Goal: Task Accomplishment & Management: Use online tool/utility

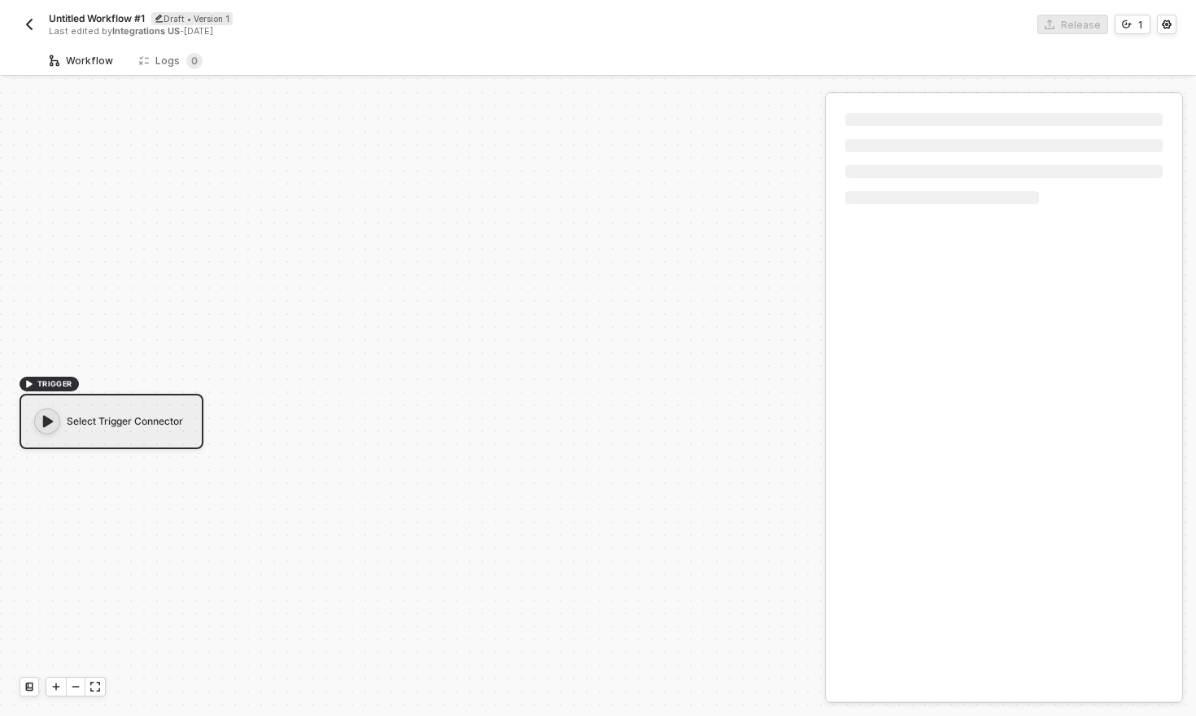
scroll to position [30, 0]
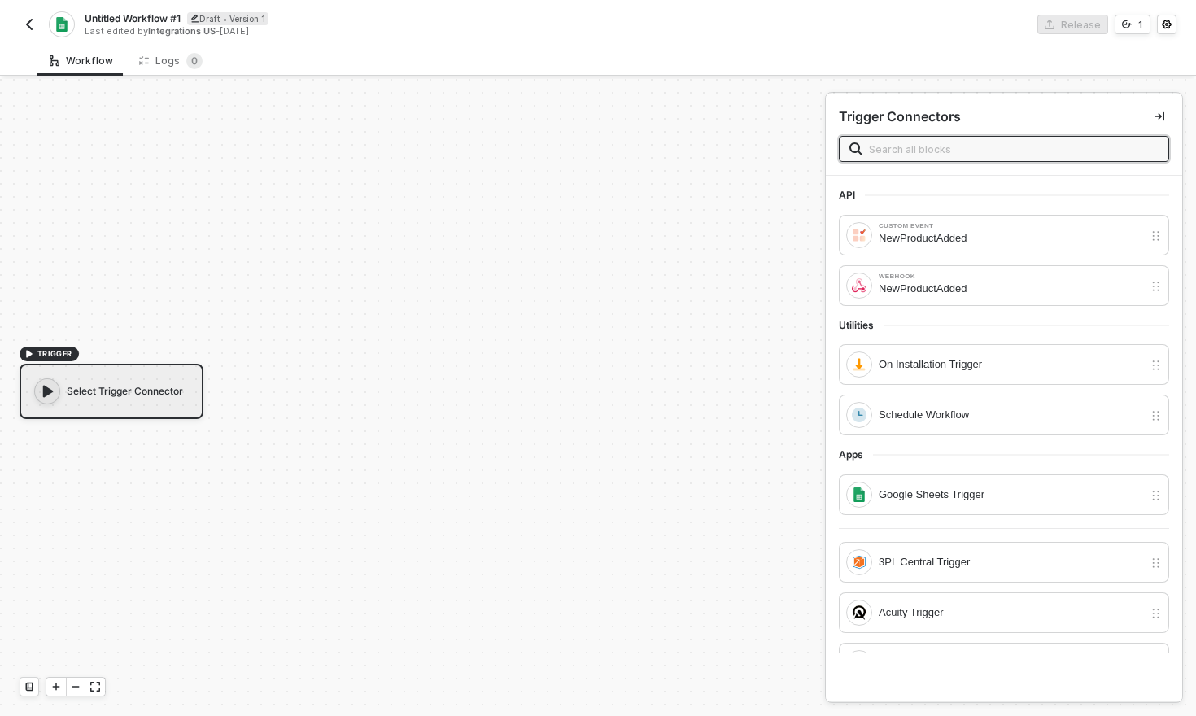
click at [33, 29] on img "button" at bounding box center [29, 24] width 13 height 13
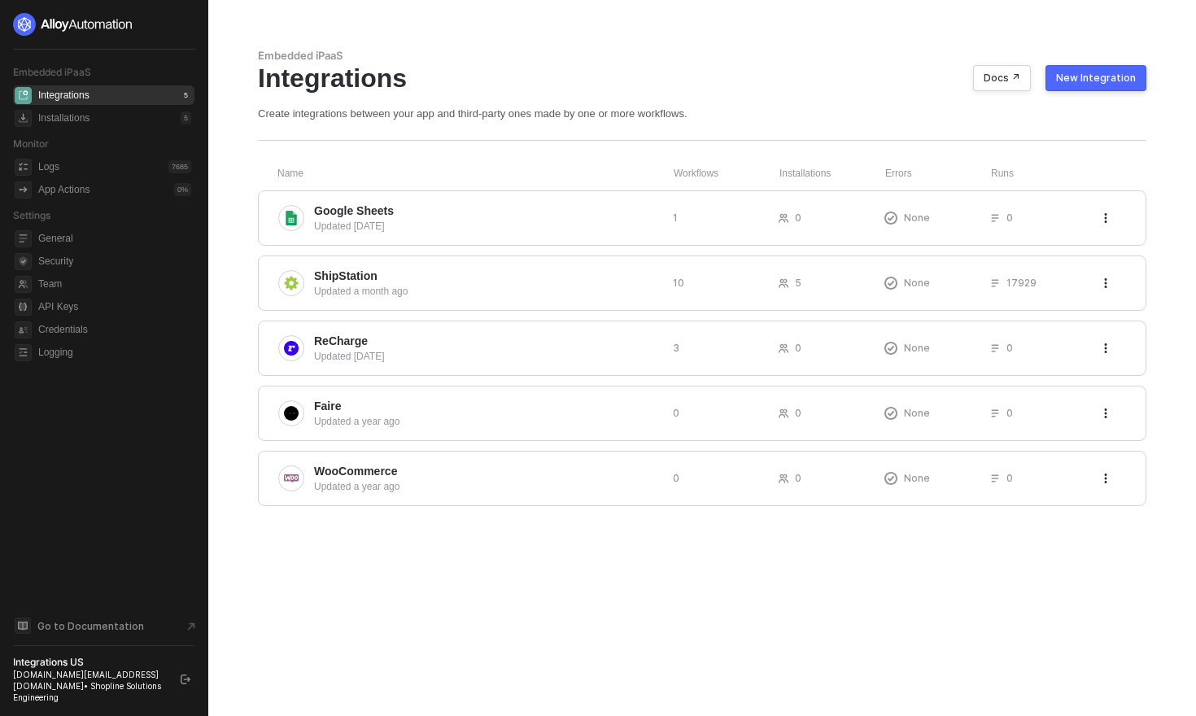
click at [1083, 81] on div "New Integration" at bounding box center [1096, 78] width 80 height 13
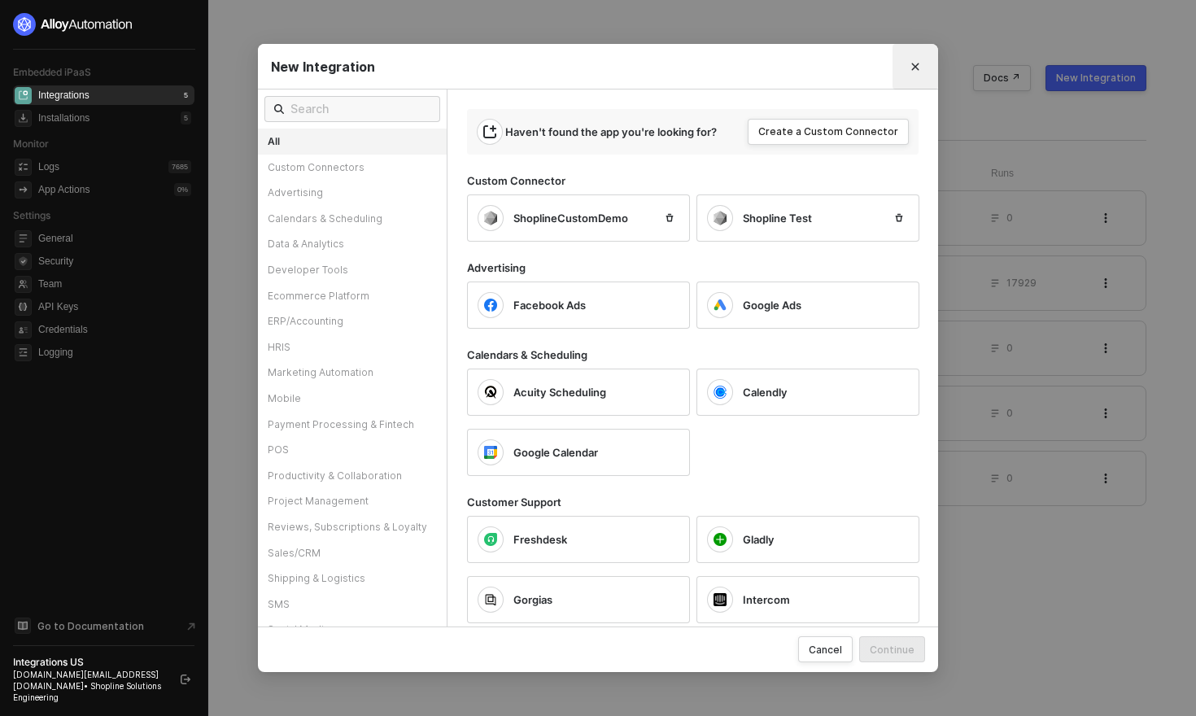
click at [922, 69] on button "Close" at bounding box center [915, 67] width 26 height 26
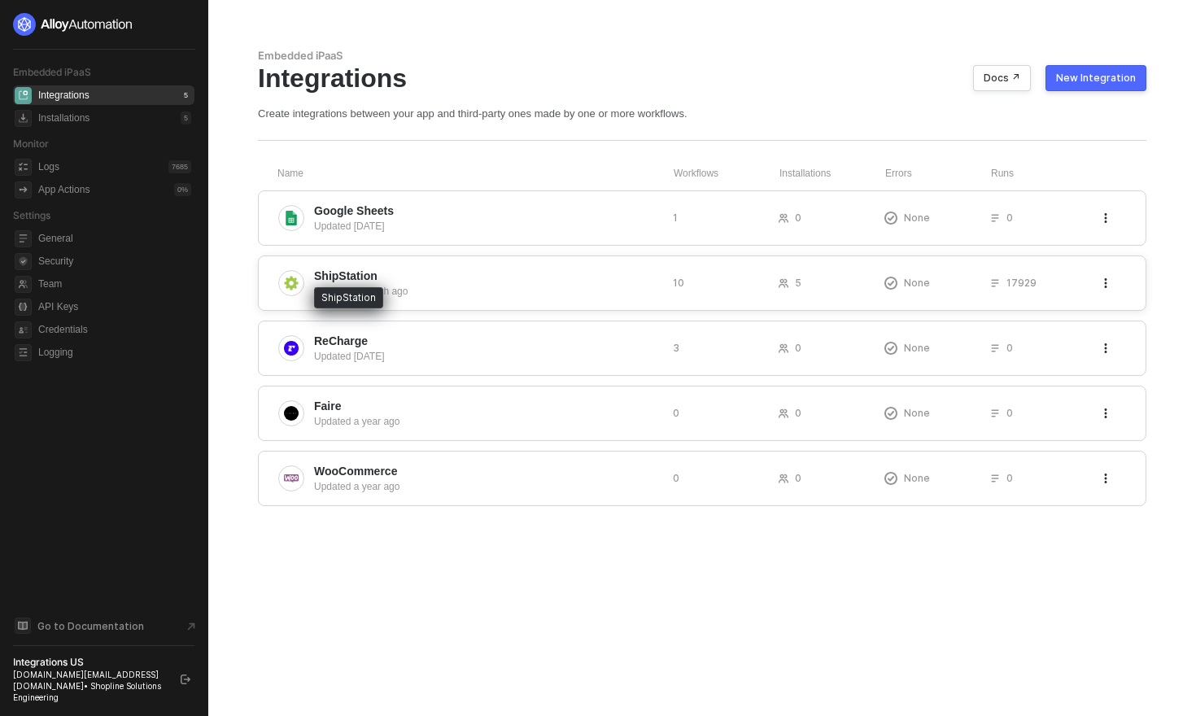
click at [356, 283] on span "ShipStation" at bounding box center [345, 276] width 63 height 16
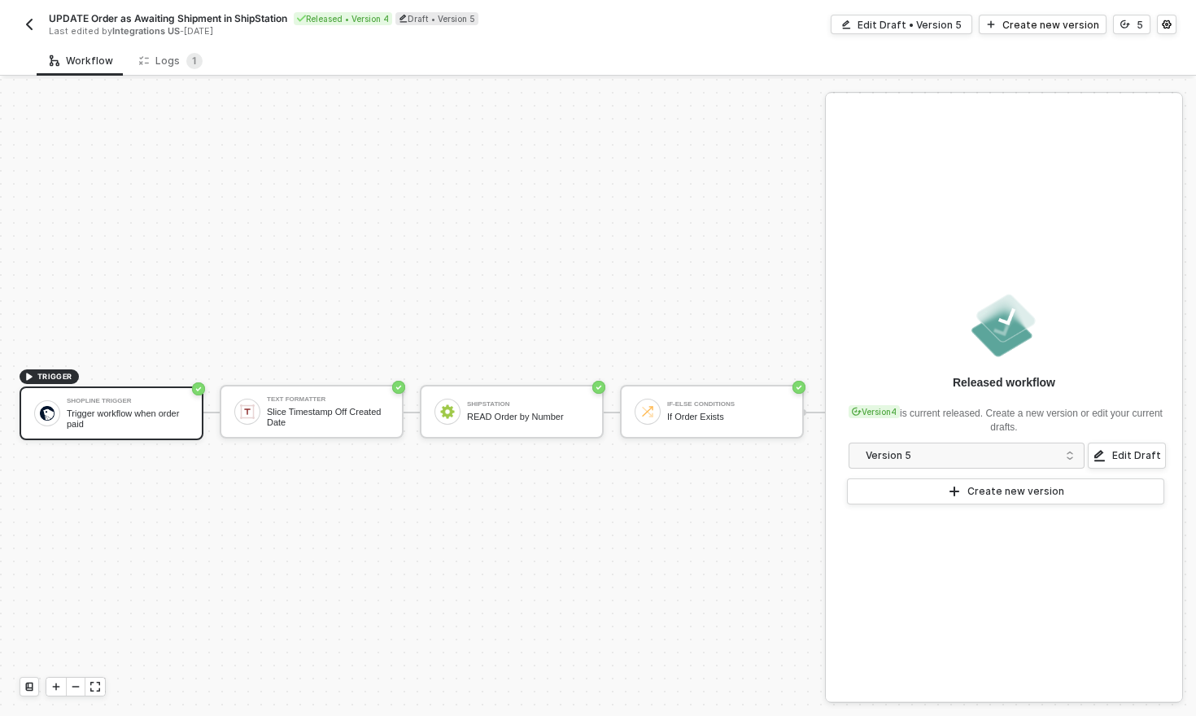
scroll to position [30, 0]
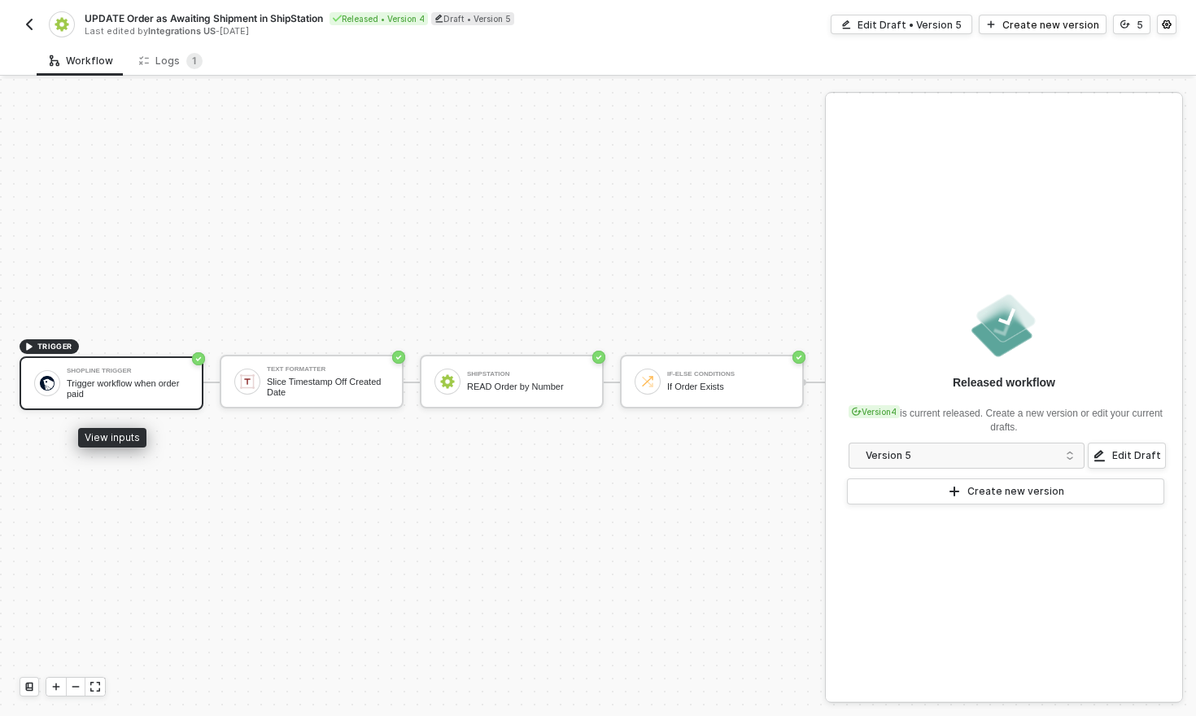
click at [130, 383] on div "Trigger workflow when order paid" at bounding box center [128, 388] width 122 height 20
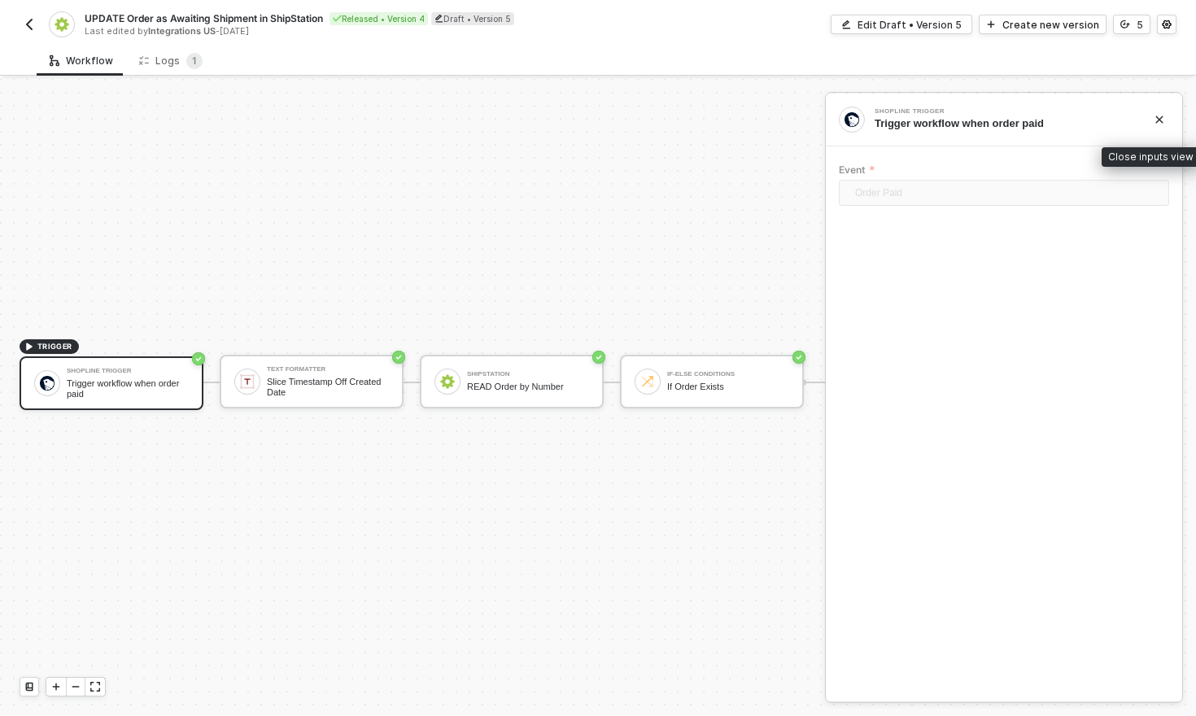
click at [1154, 117] on icon "icon-close" at bounding box center [1159, 120] width 10 height 10
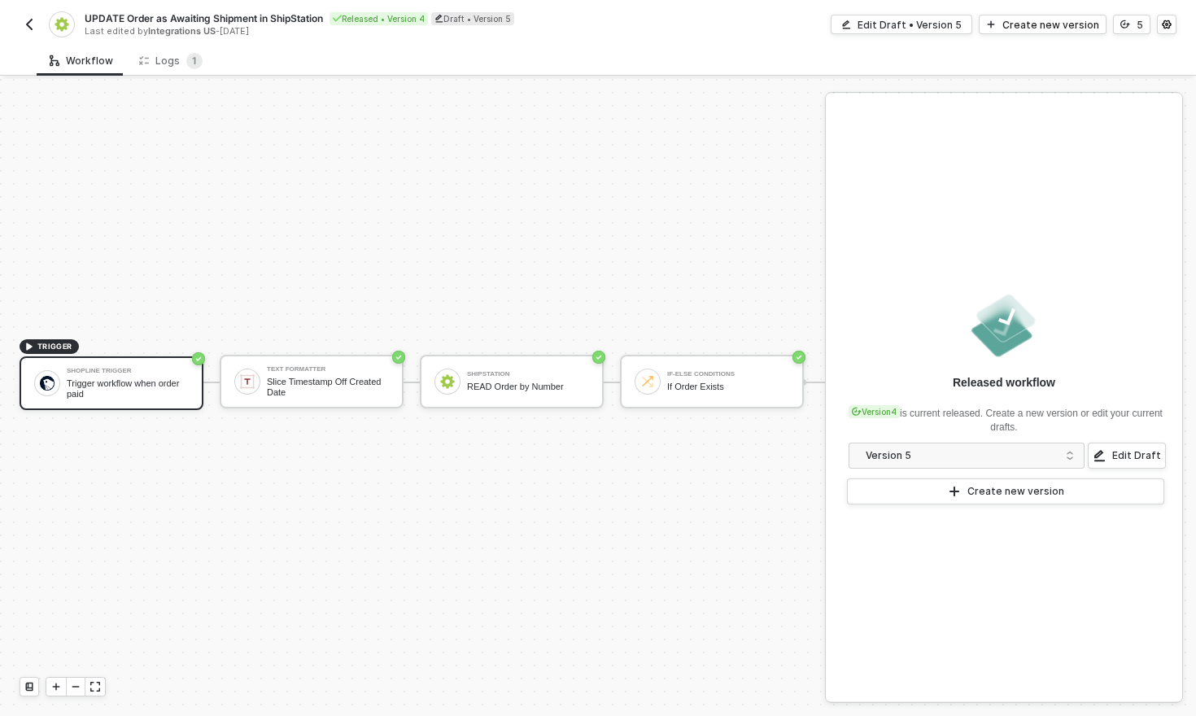
click at [28, 29] on img "button" at bounding box center [29, 24] width 13 height 13
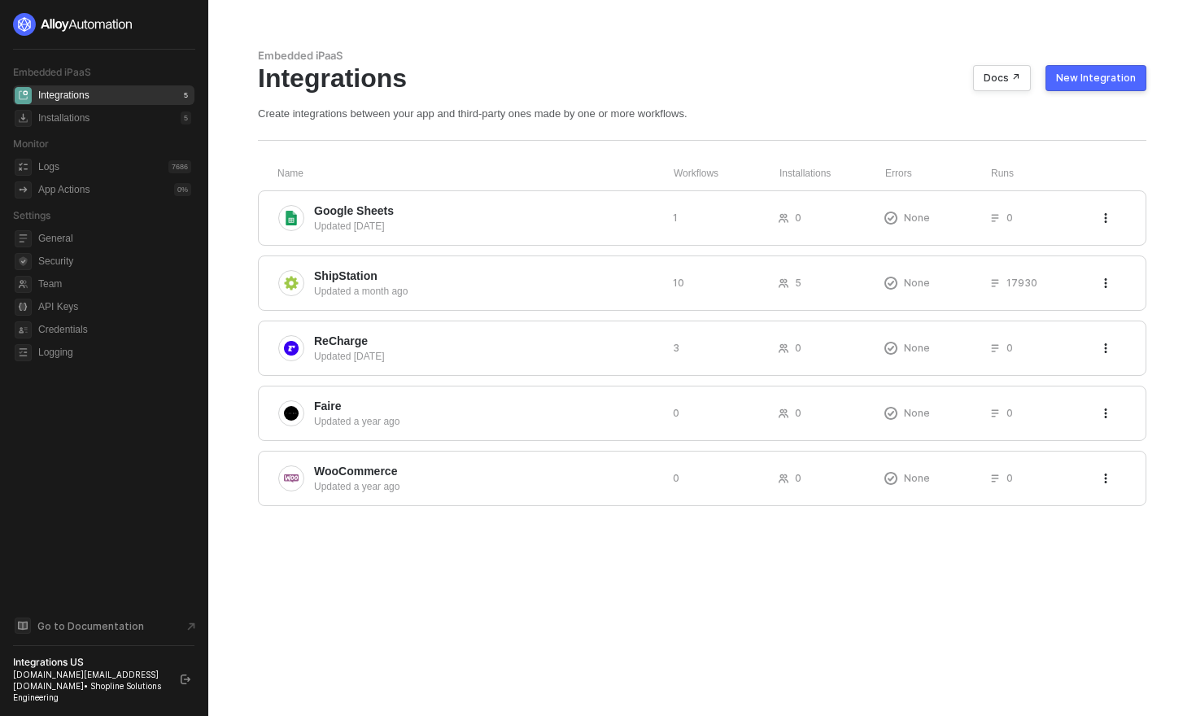
click at [1108, 86] on button "New Integration" at bounding box center [1095, 78] width 101 height 26
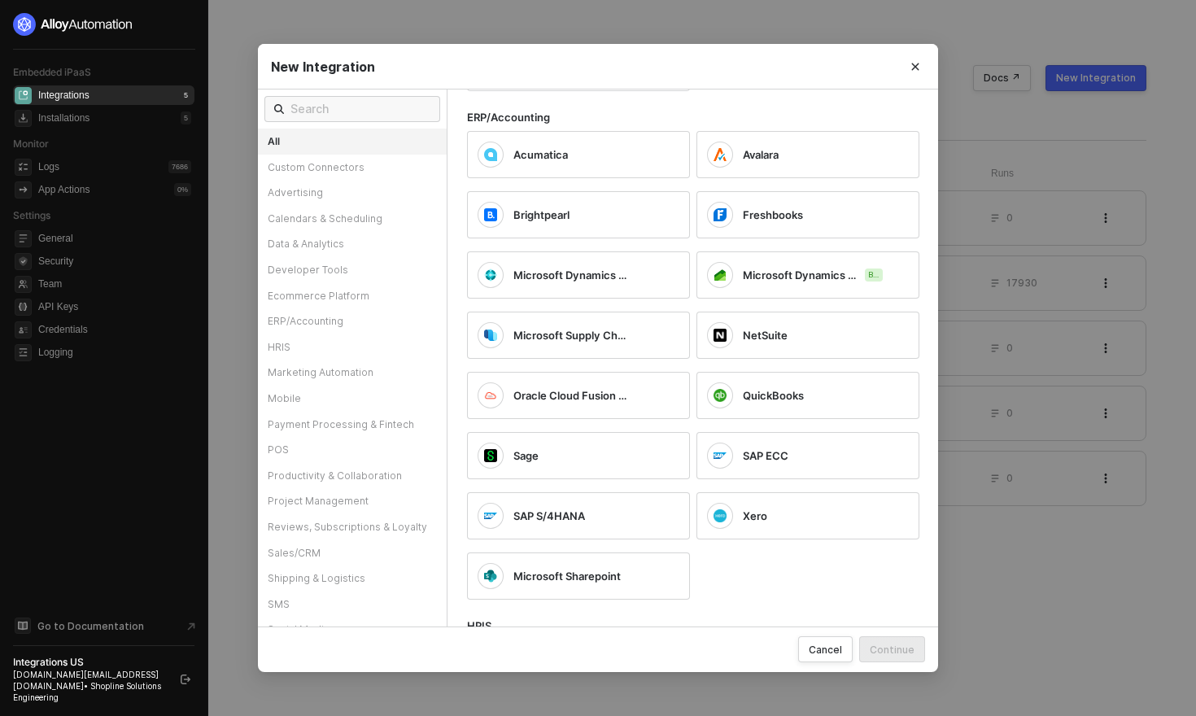
scroll to position [1878, 0]
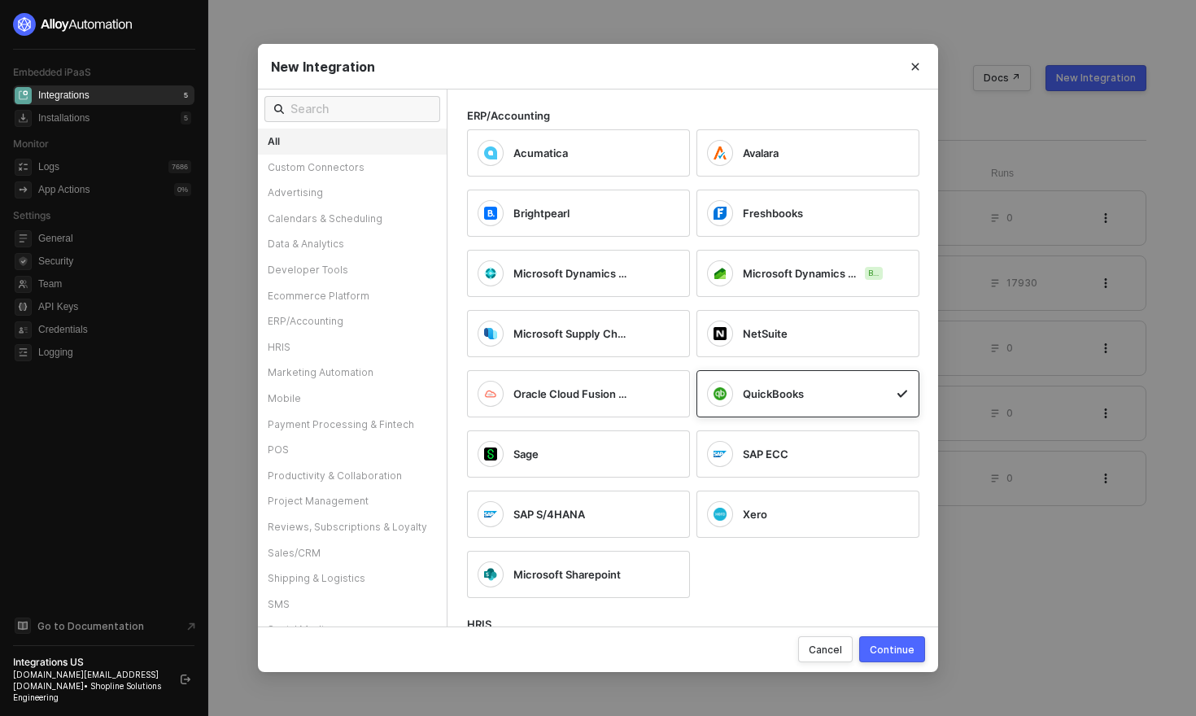
click at [892, 650] on div "Continue" at bounding box center [892, 650] width 45 height 14
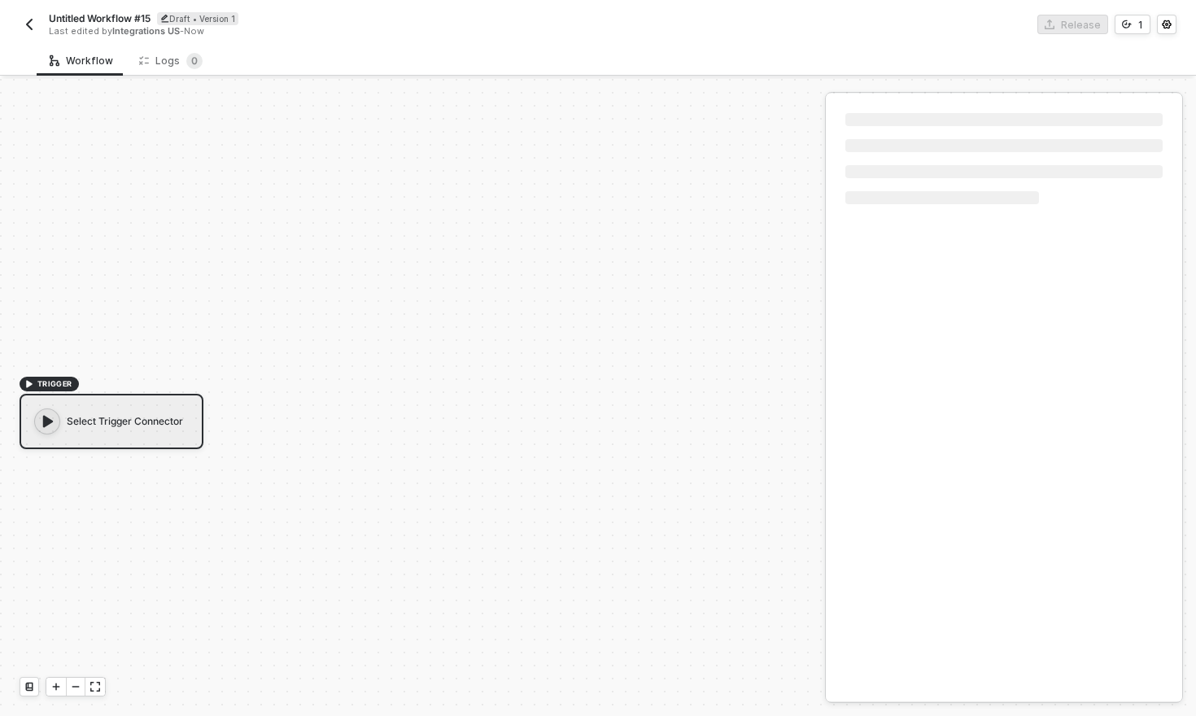
scroll to position [30, 0]
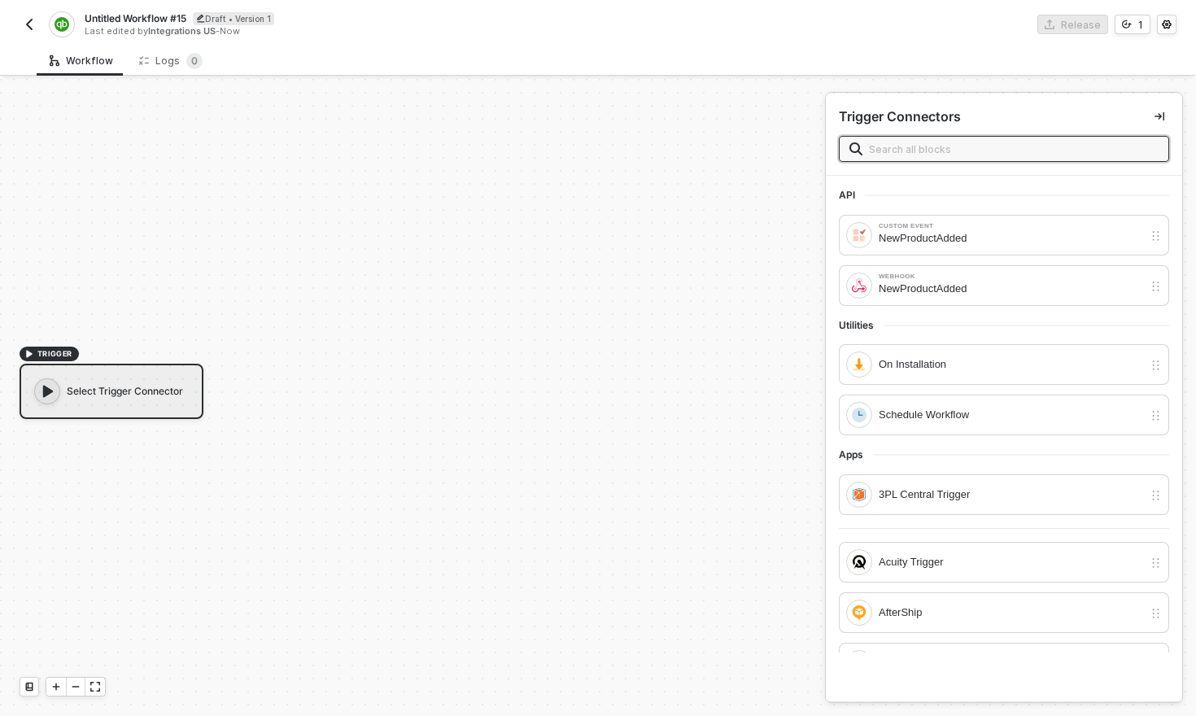
click at [929, 150] on input "text" at bounding box center [1014, 149] width 290 height 18
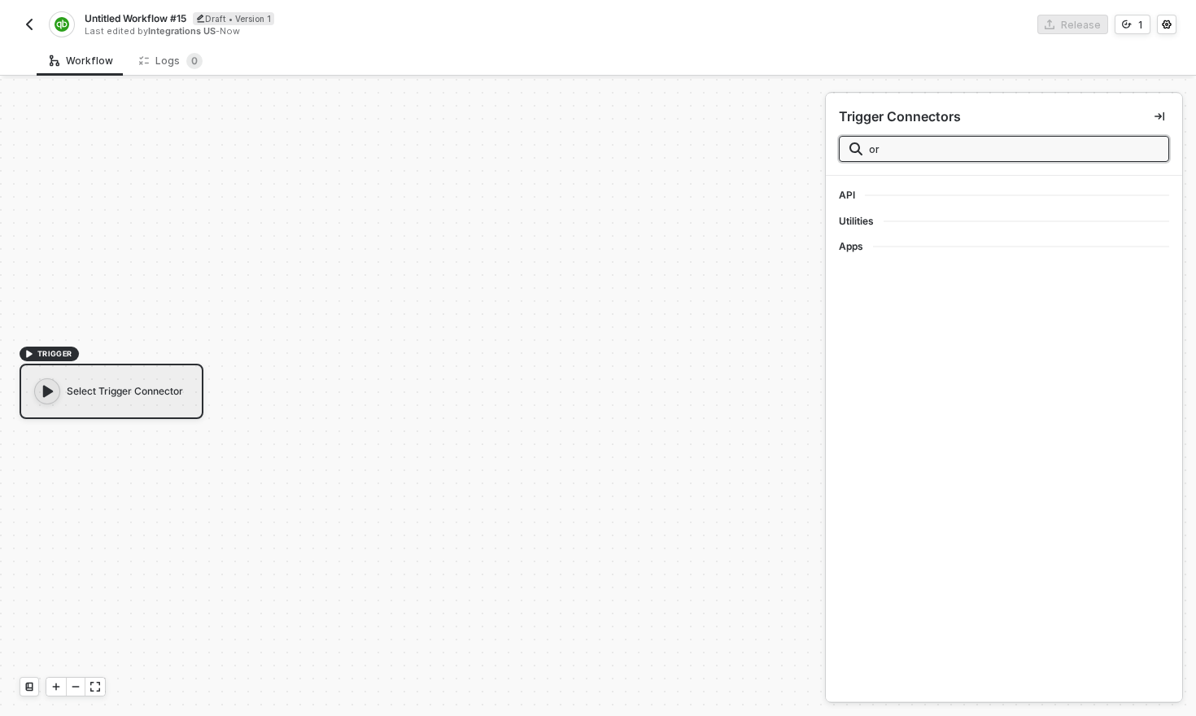
type input "o"
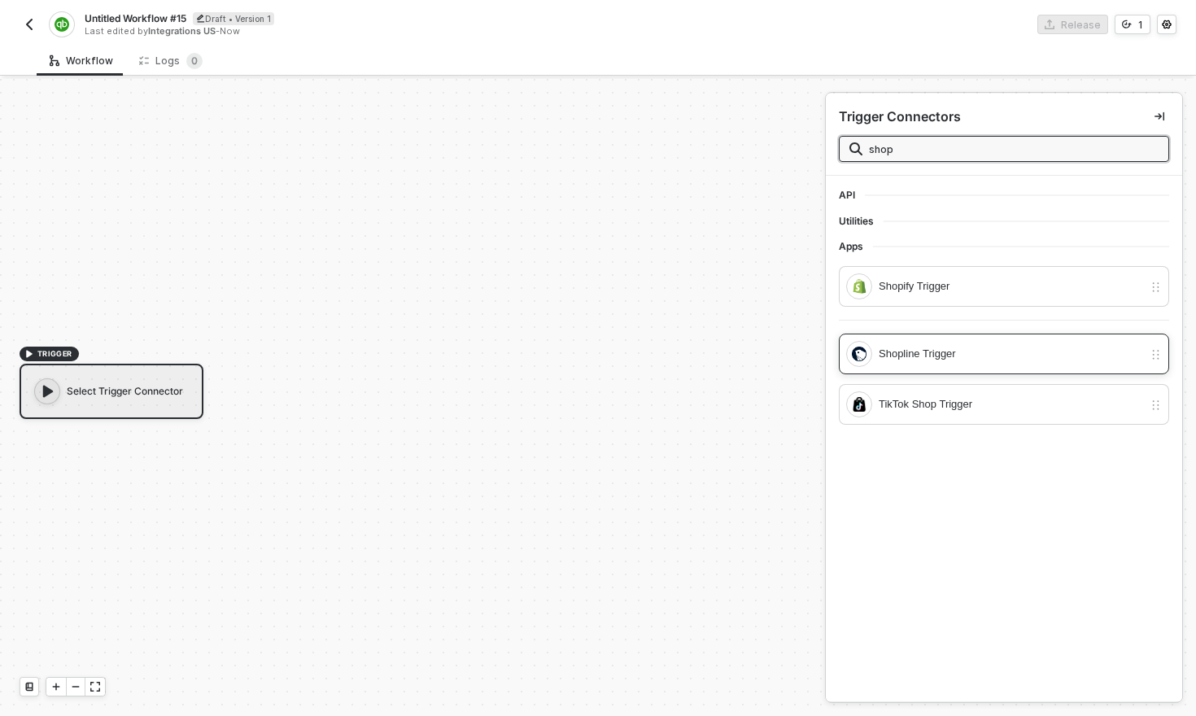
type input "shop"
click at [983, 365] on div "Shopline Trigger" at bounding box center [994, 354] width 297 height 26
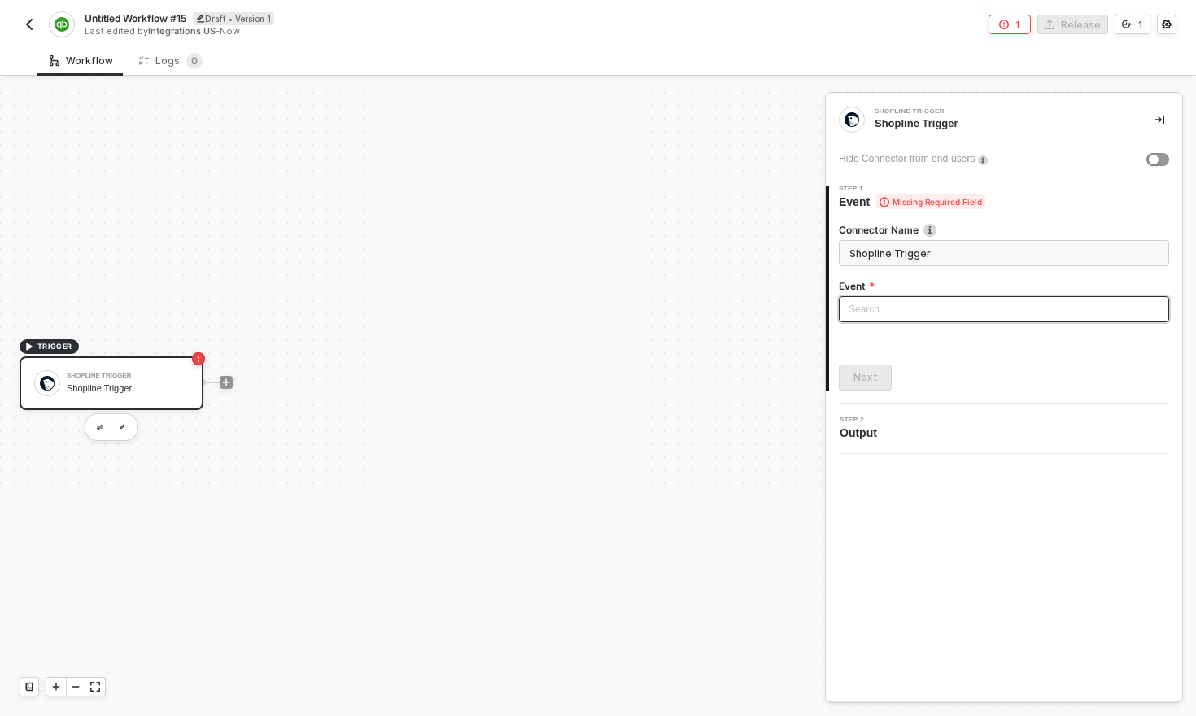
click at [958, 309] on input "search" at bounding box center [1004, 309] width 311 height 24
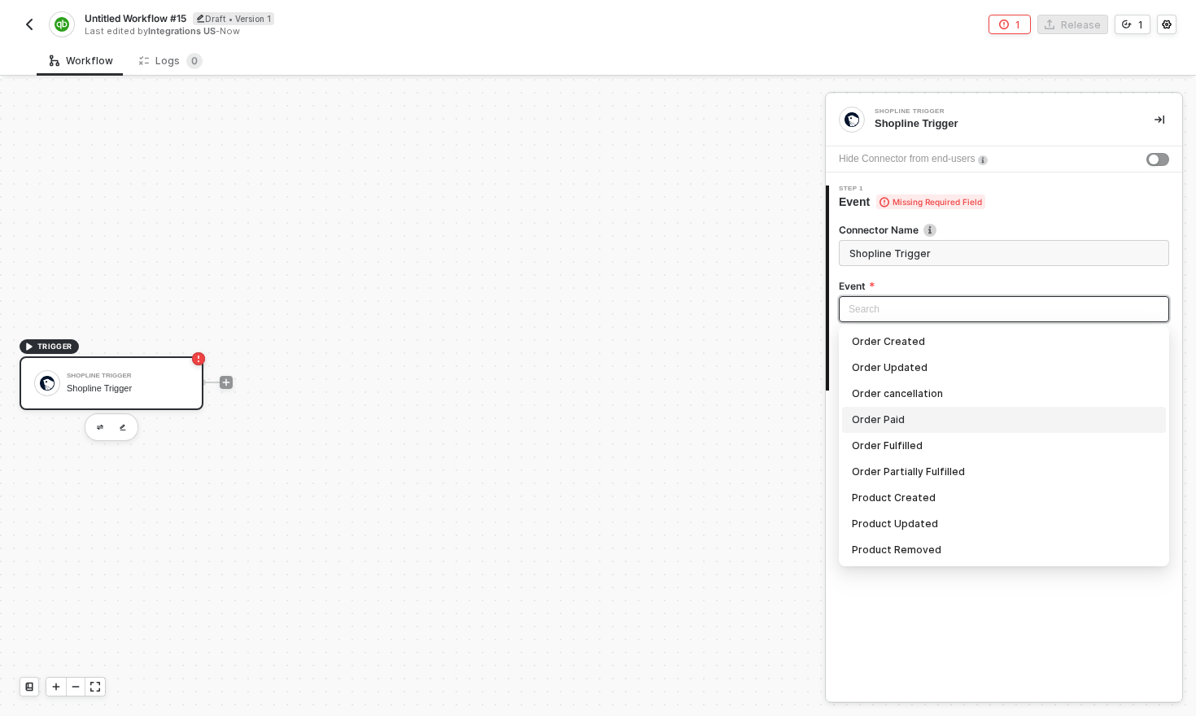
click at [907, 415] on div "Order Paid" at bounding box center [1004, 420] width 304 height 18
type input "Trigger workflow when order paid"
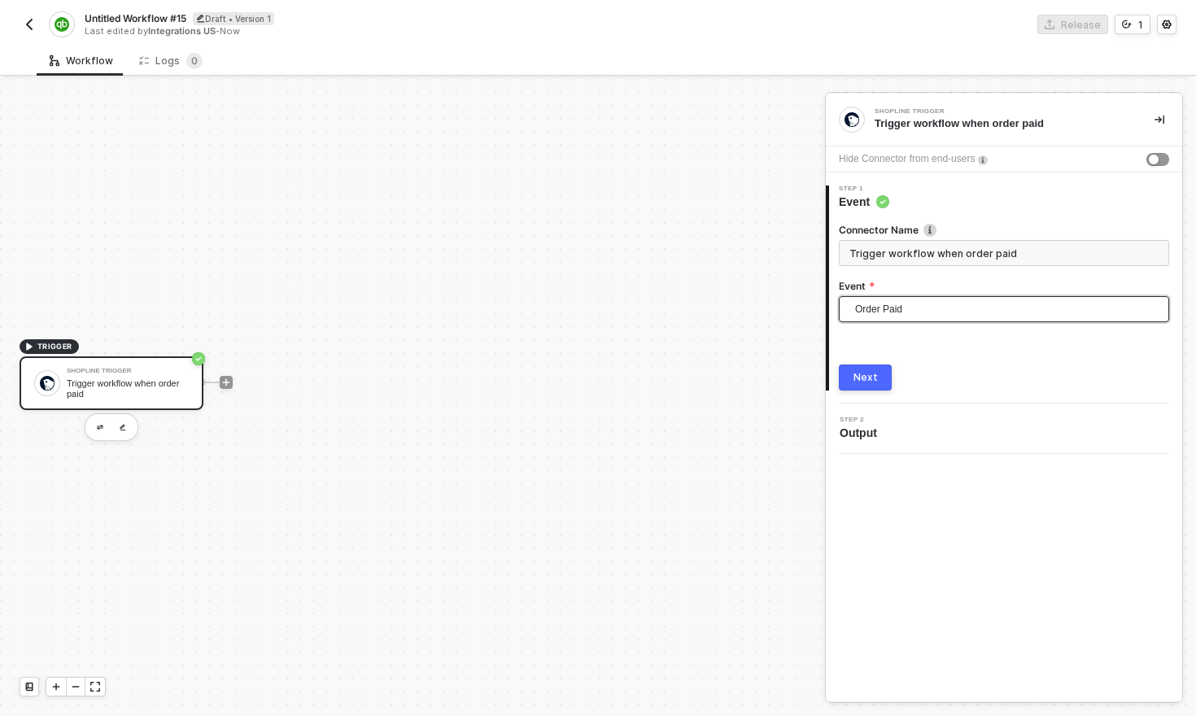
click at [865, 384] on button "Next" at bounding box center [865, 377] width 53 height 26
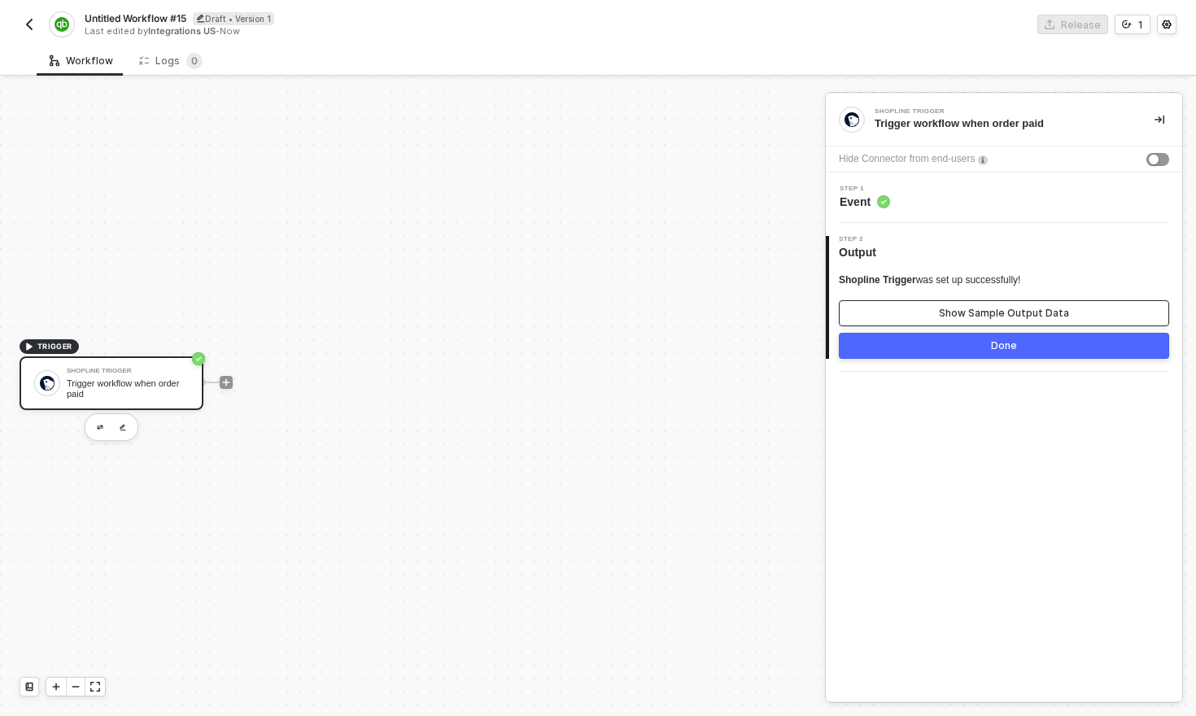
click at [1029, 316] on div "Show Sample Output Data" at bounding box center [1004, 313] width 130 height 13
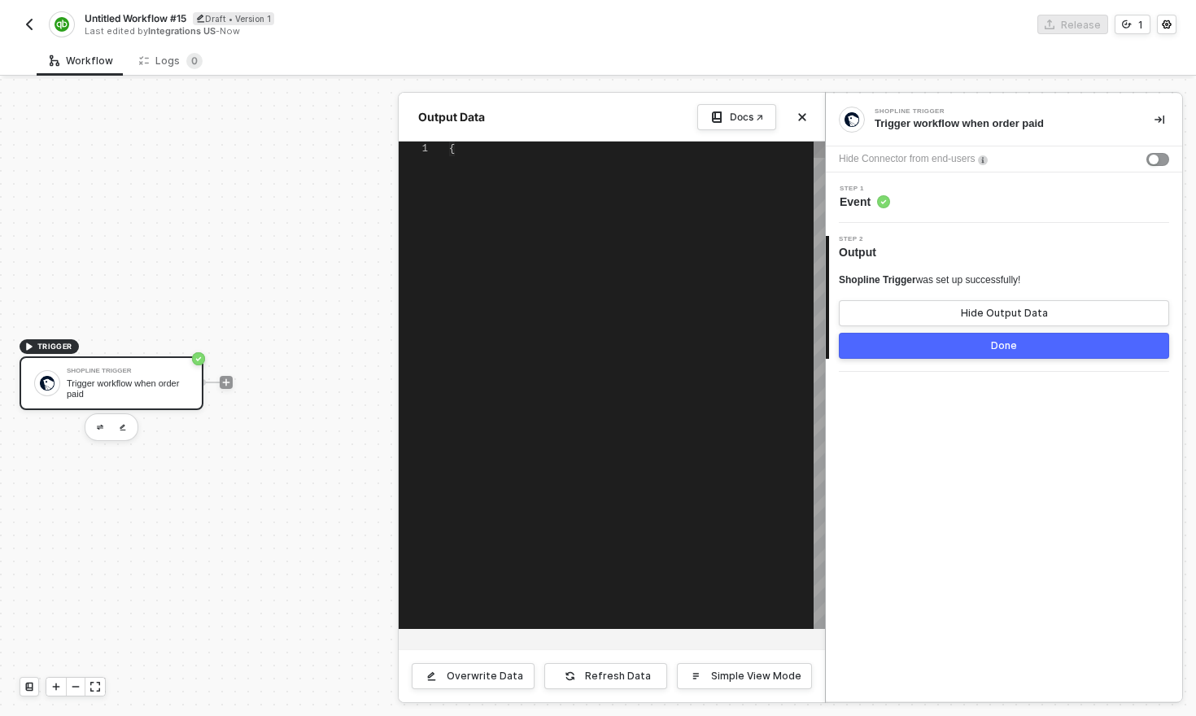
type textarea "{ "name": "D101", "id": "21069406067532696210781077", "app_id": "SL201", "subto…"
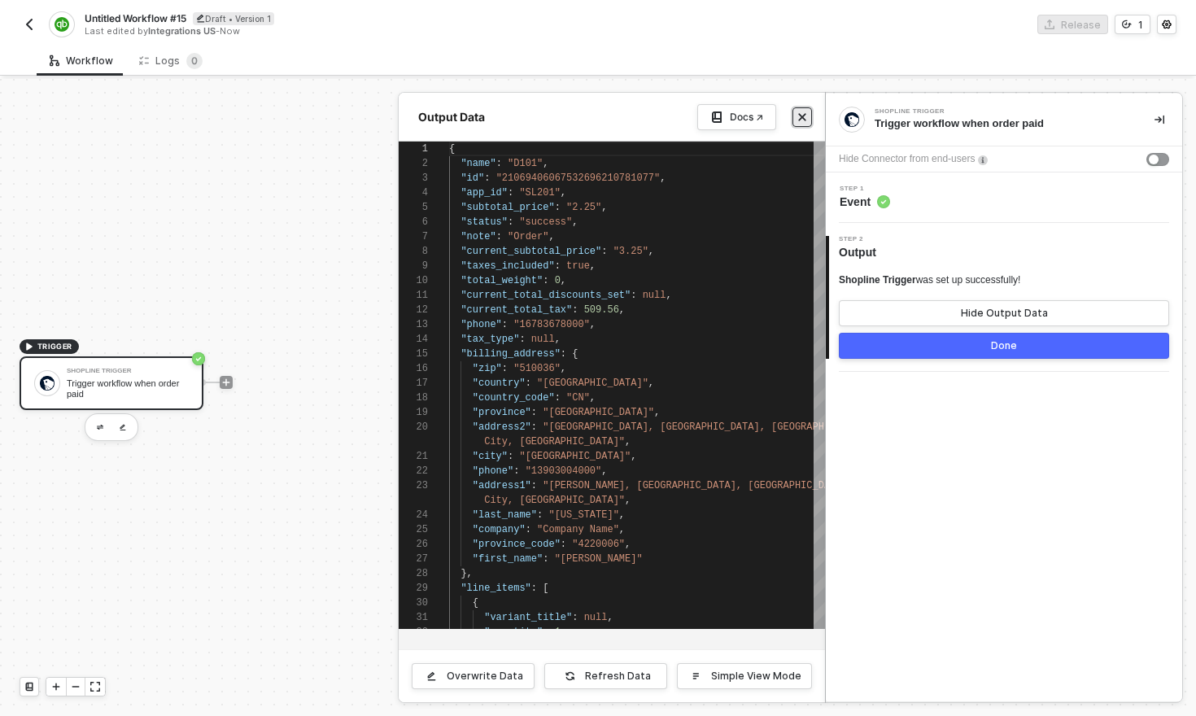
click at [803, 124] on button "Close" at bounding box center [802, 117] width 20 height 20
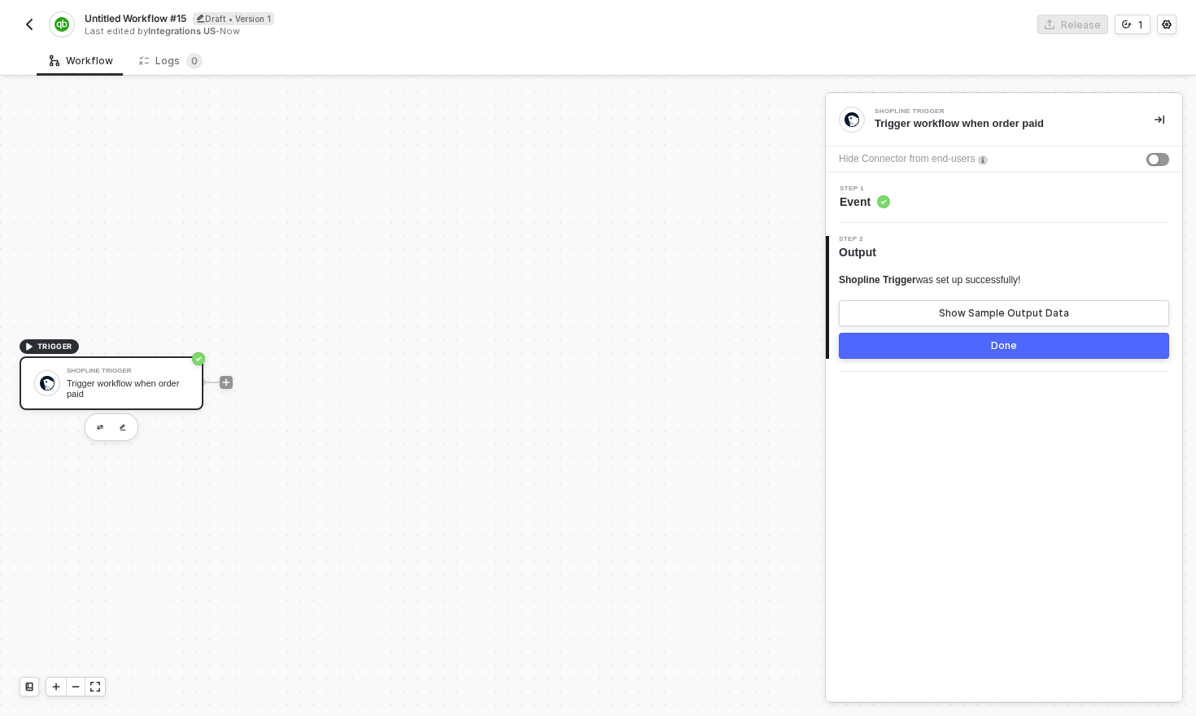
click at [996, 344] on div "Done" at bounding box center [1004, 345] width 26 height 13
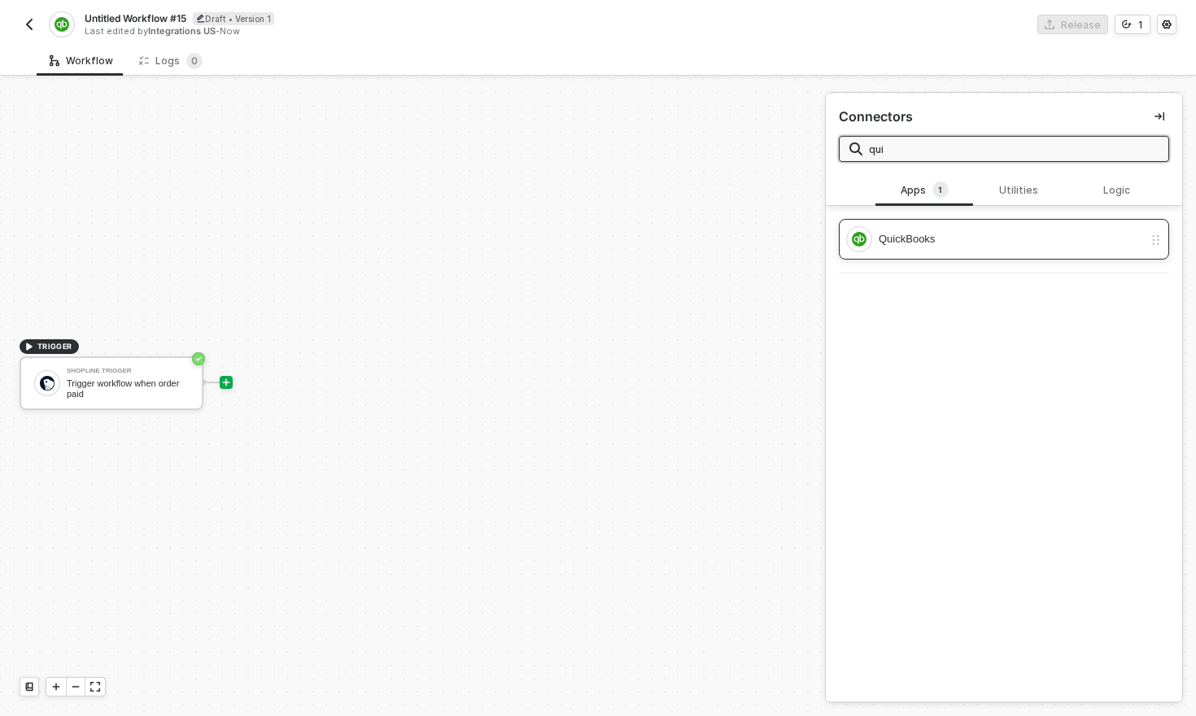
type input "qui"
click at [920, 240] on div "QuickBooks" at bounding box center [1011, 239] width 264 height 18
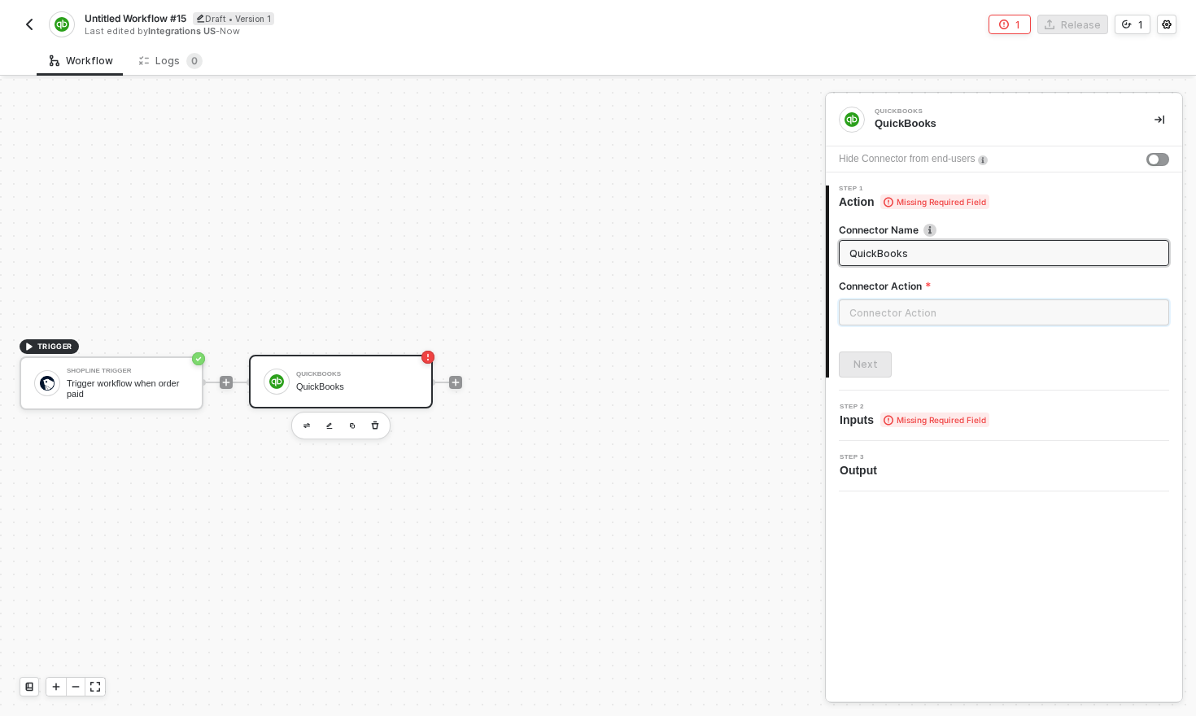
click at [927, 308] on input "text" at bounding box center [1004, 312] width 330 height 26
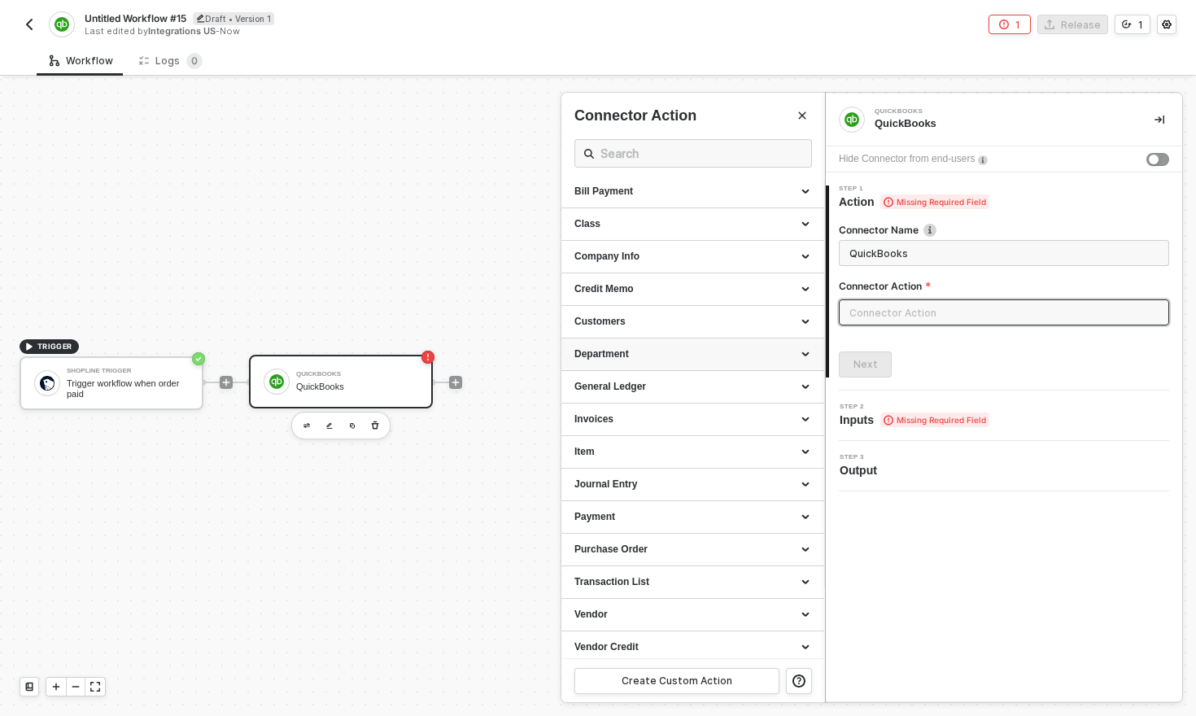
scroll to position [76, 0]
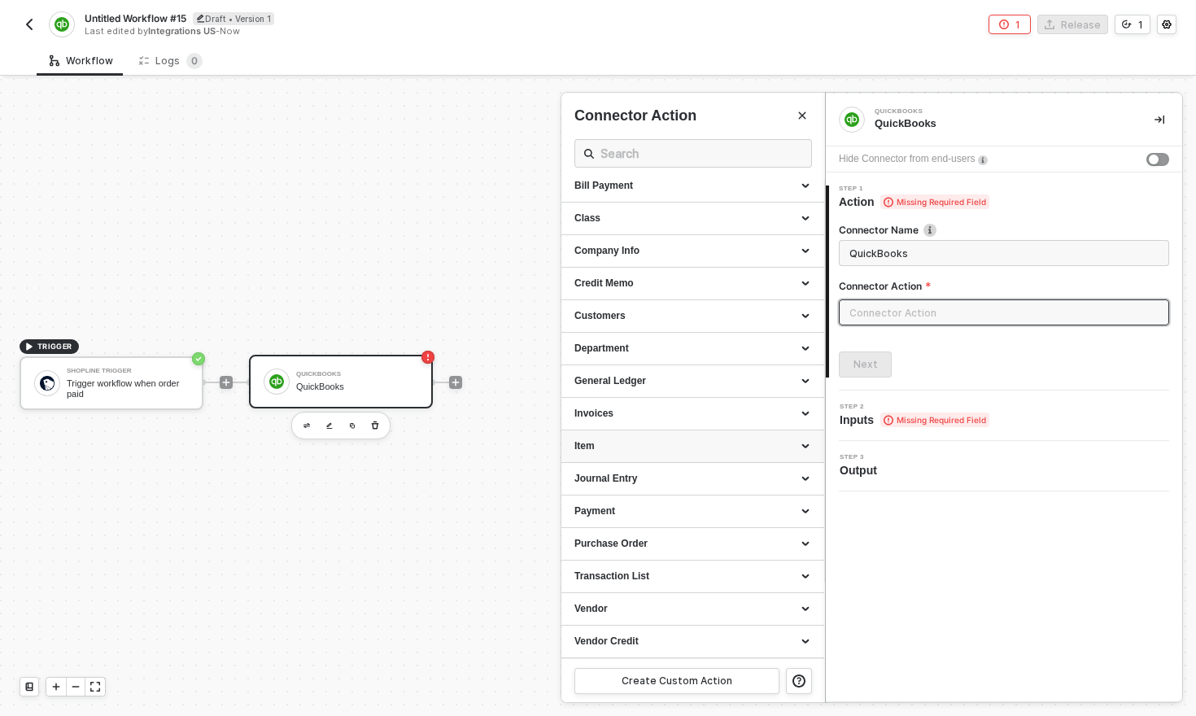
click at [705, 443] on div "Item" at bounding box center [692, 446] width 237 height 14
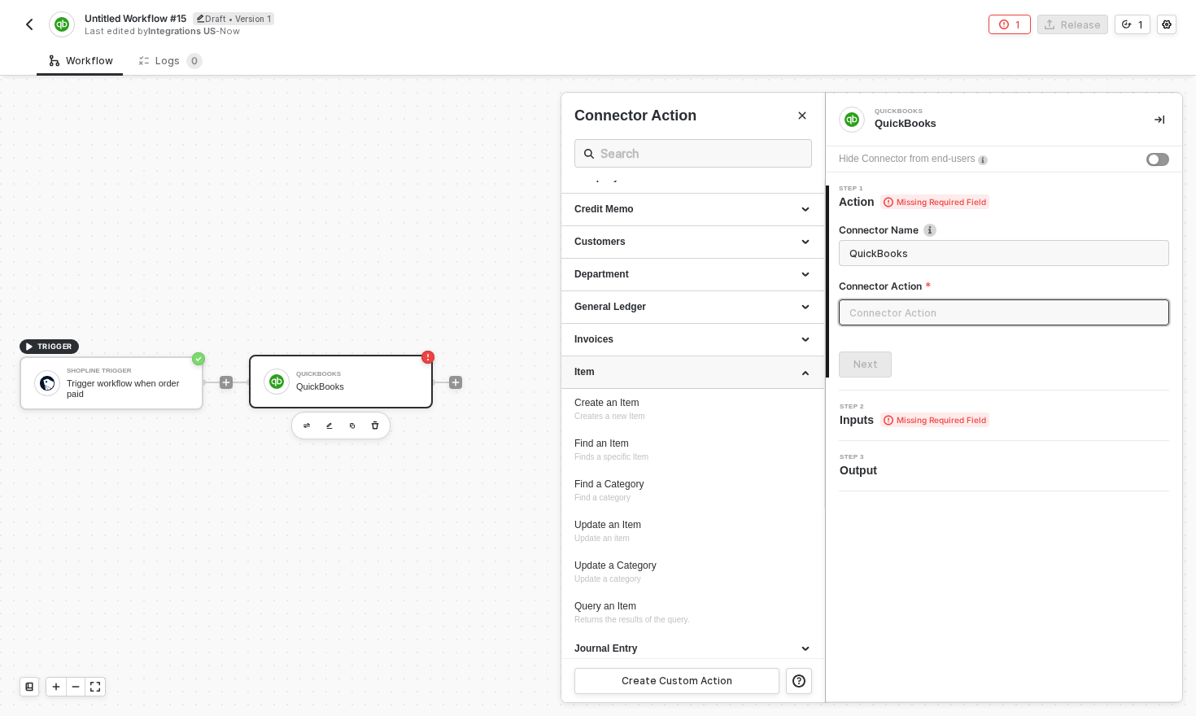
scroll to position [153, 0]
click at [618, 413] on span "Creates a new Item" at bounding box center [609, 412] width 71 height 9
type input "Creates a new Item"
type input "Item - Create an Item"
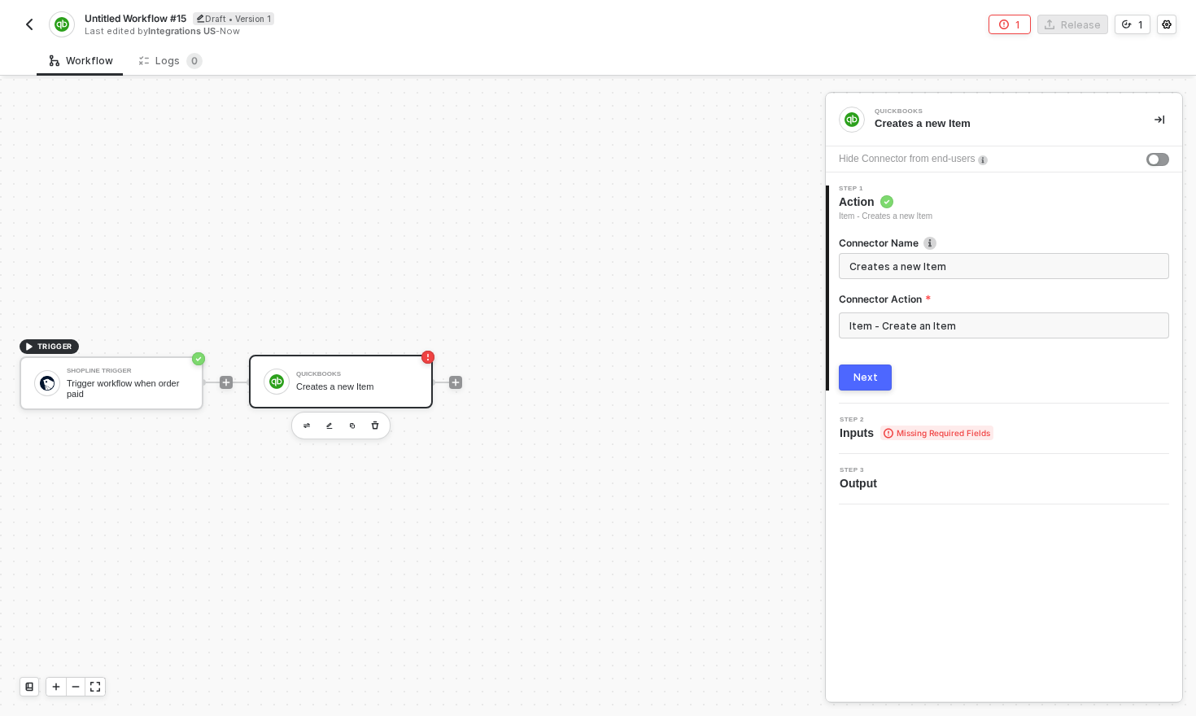
click at [871, 435] on span "Inputs Missing Required Fields" at bounding box center [917, 433] width 154 height 16
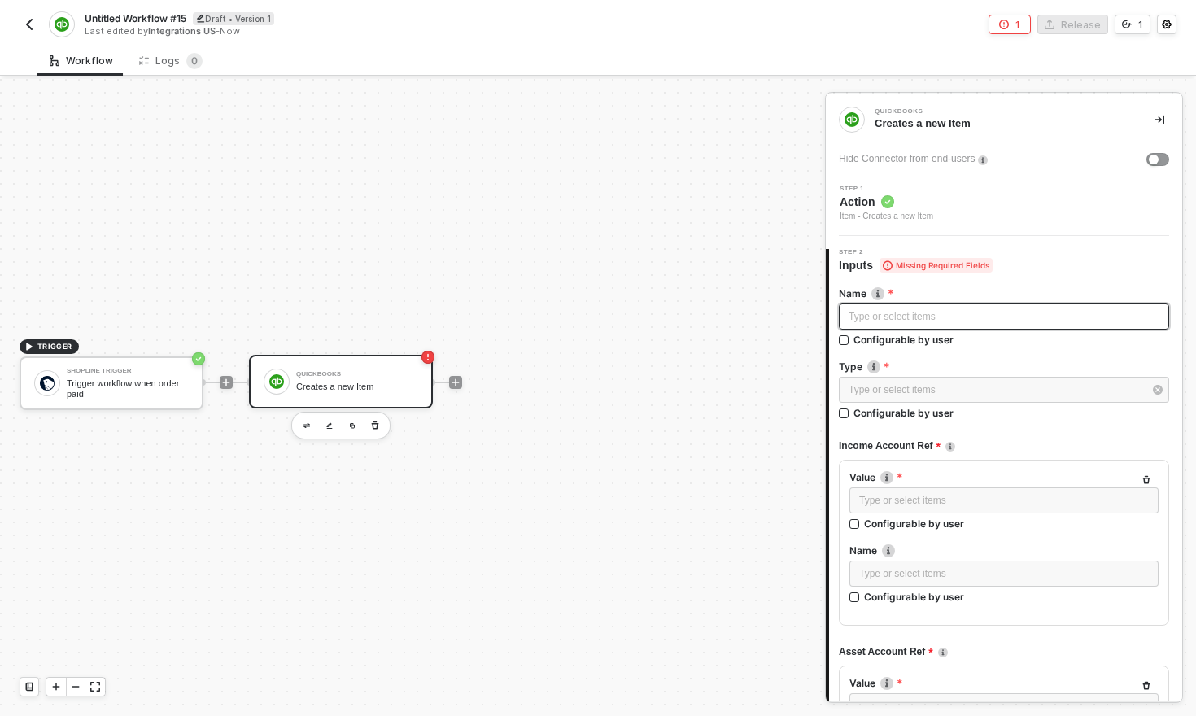
click at [971, 313] on div "Type or select items ﻿" at bounding box center [1004, 316] width 311 height 15
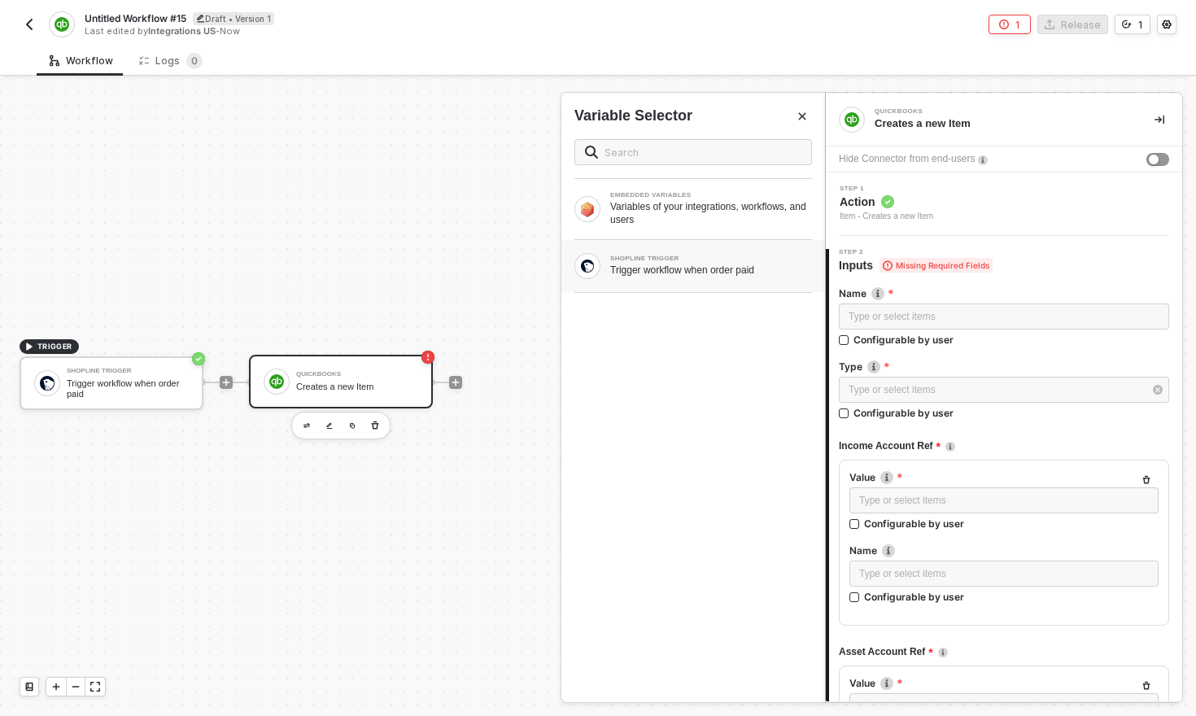
click at [734, 261] on div "SHOPLINE TRIGGER" at bounding box center [711, 258] width 202 height 7
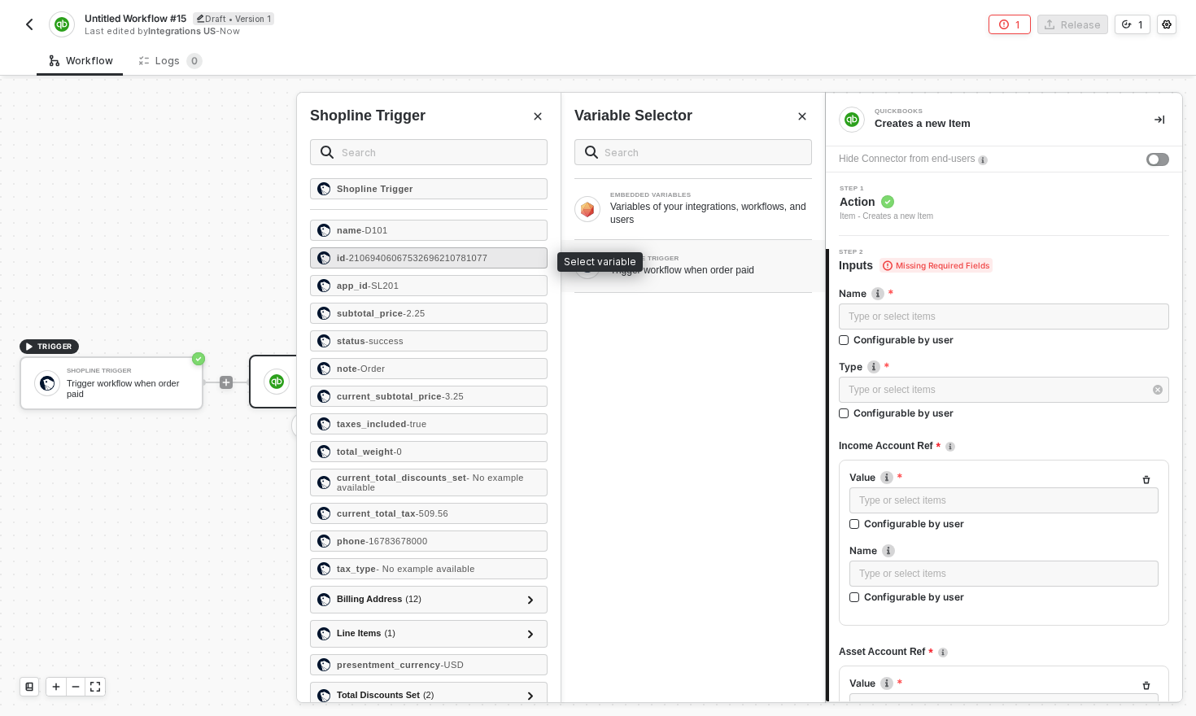
click at [421, 255] on span "- 21069406067532696210781077" at bounding box center [417, 258] width 142 height 10
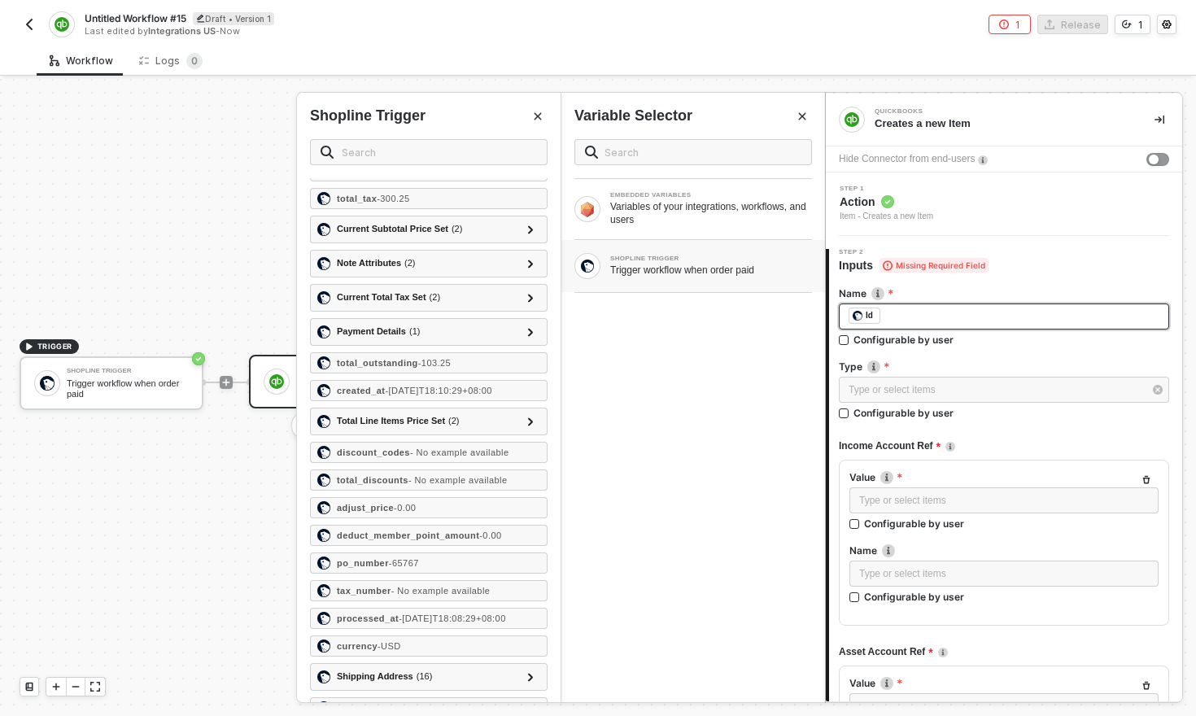
scroll to position [823, 0]
click at [433, 154] on input "text" at bounding box center [439, 152] width 195 height 18
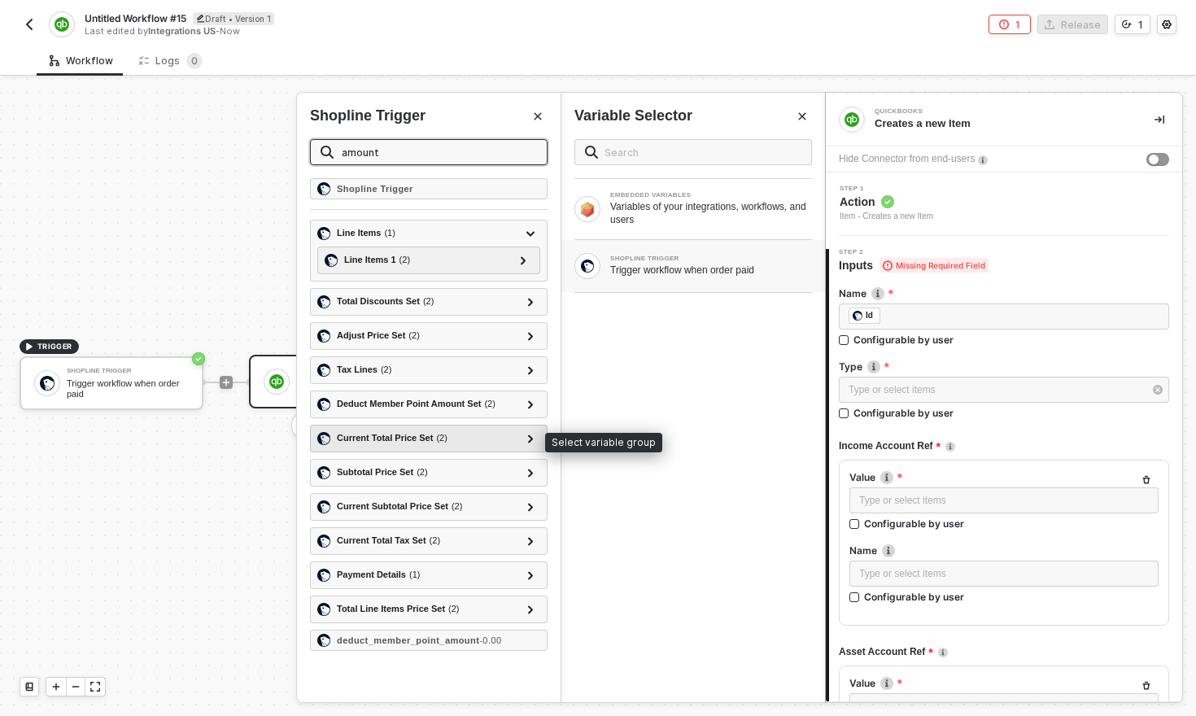
type input "amount"
click at [405, 439] on div "Current Total Price Set ( 2 )" at bounding box center [392, 438] width 111 height 14
click at [530, 440] on icon at bounding box center [530, 438] width 5 height 8
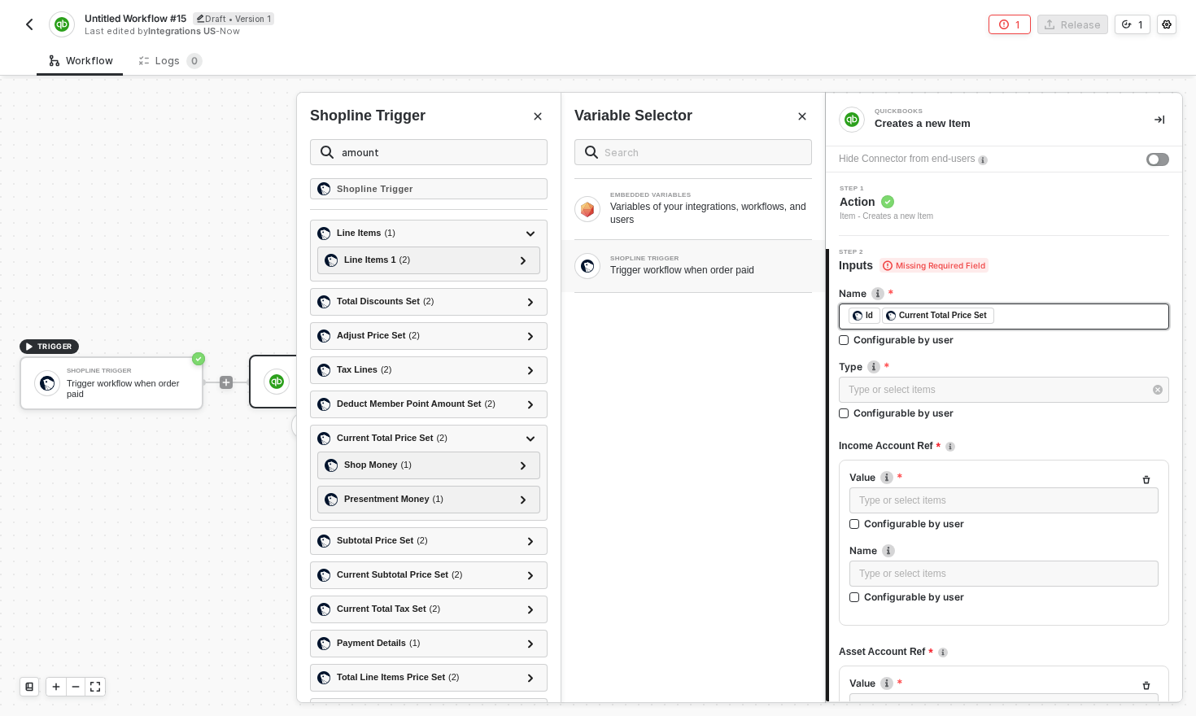
click at [1023, 313] on div "﻿ ﻿ Id ﻿ ﻿ Current Total Price Set ﻿" at bounding box center [1004, 317] width 311 height 18
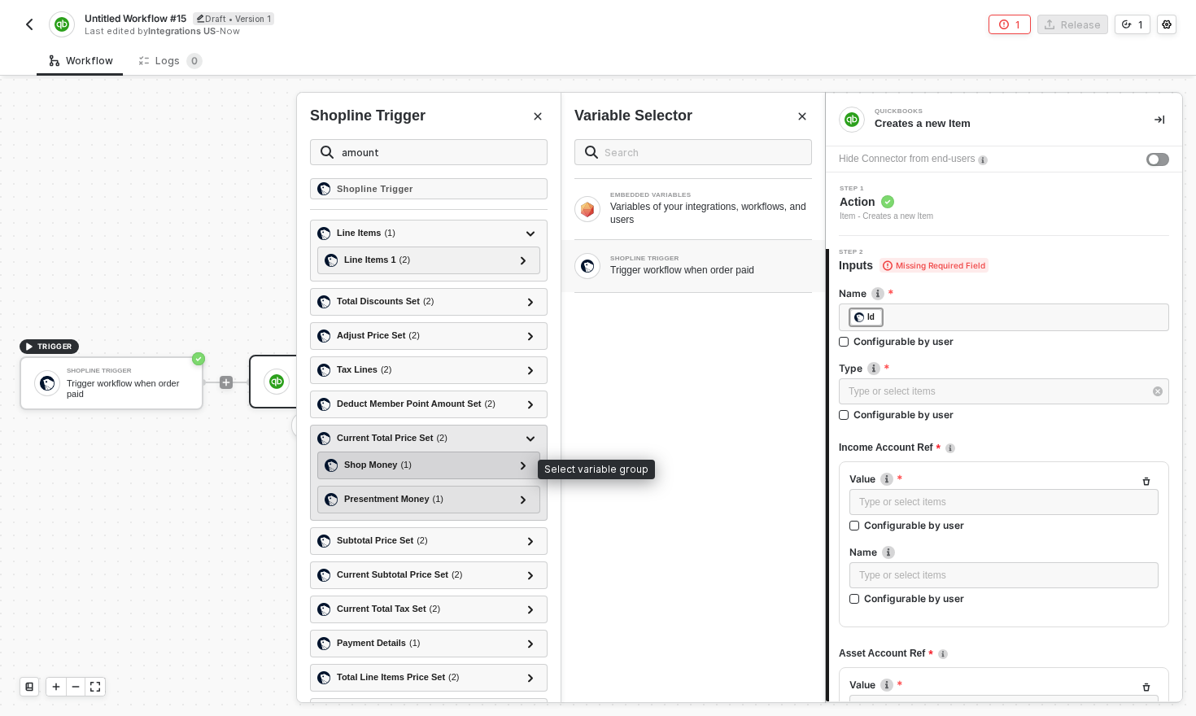
click at [426, 465] on div "Shop Money ( 1 )" at bounding box center [419, 466] width 189 height 20
click at [524, 465] on icon at bounding box center [523, 465] width 5 height 8
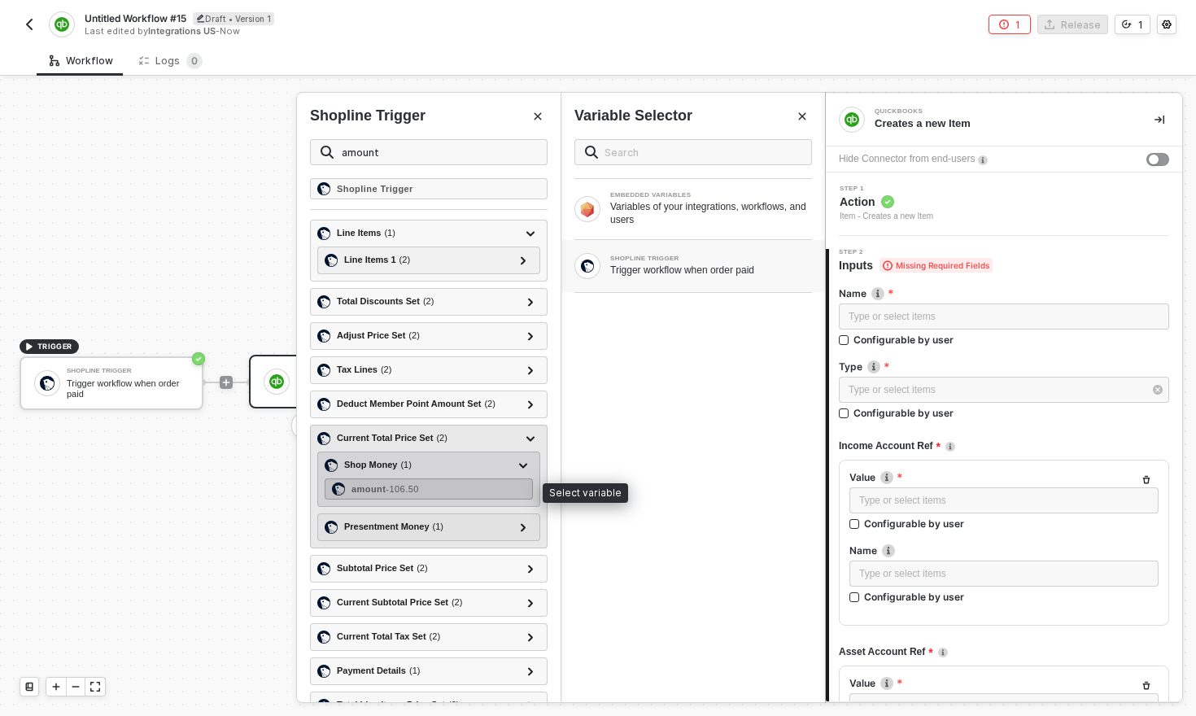
click at [412, 491] on span "- 106.50" at bounding box center [402, 489] width 33 height 10
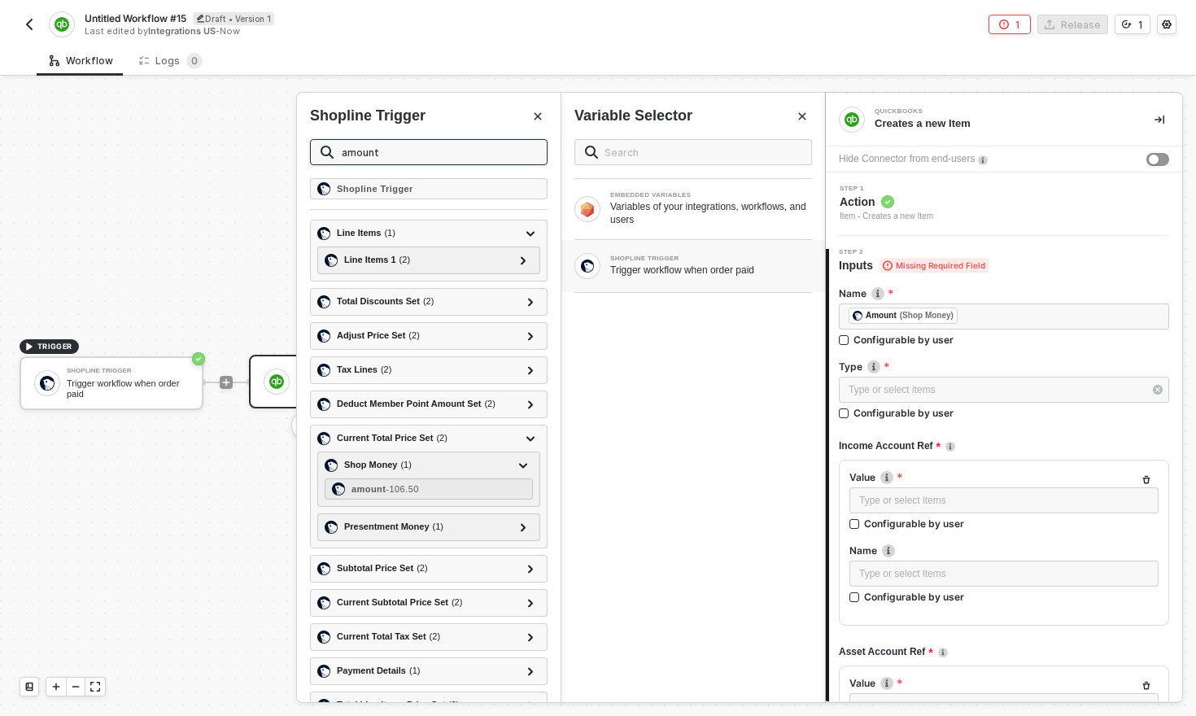
click at [411, 149] on input "amount" at bounding box center [439, 152] width 195 height 18
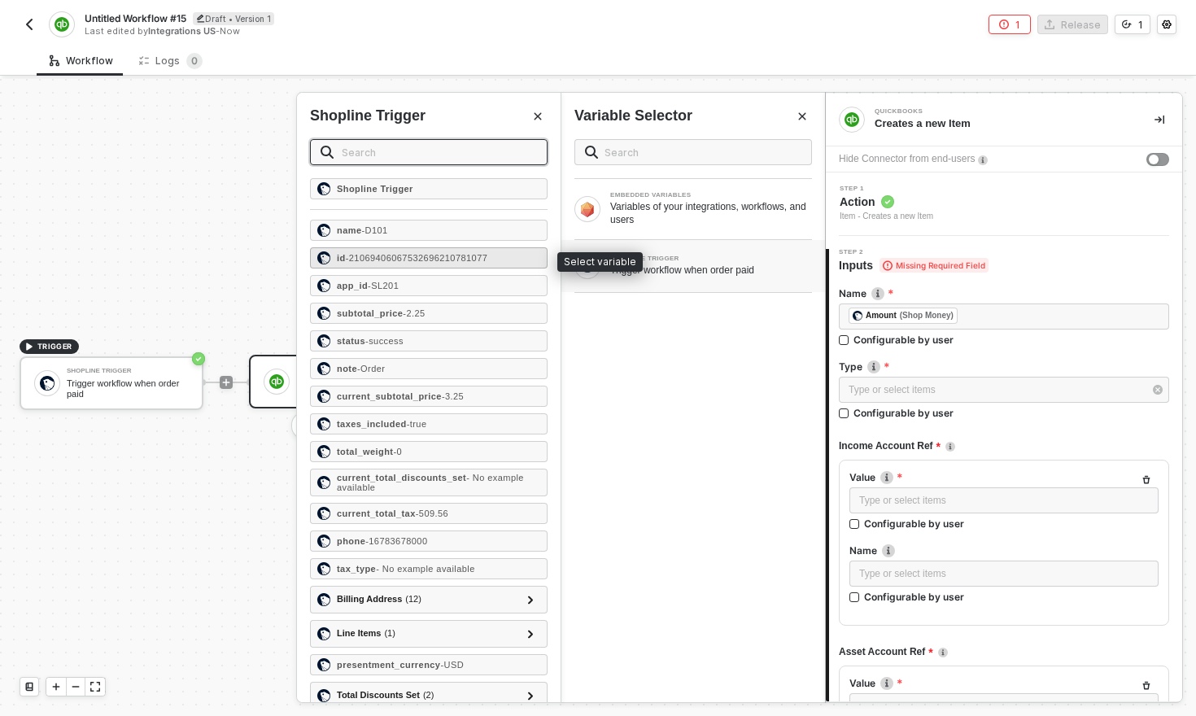
click at [426, 260] on span "- 21069406067532696210781077" at bounding box center [417, 258] width 142 height 10
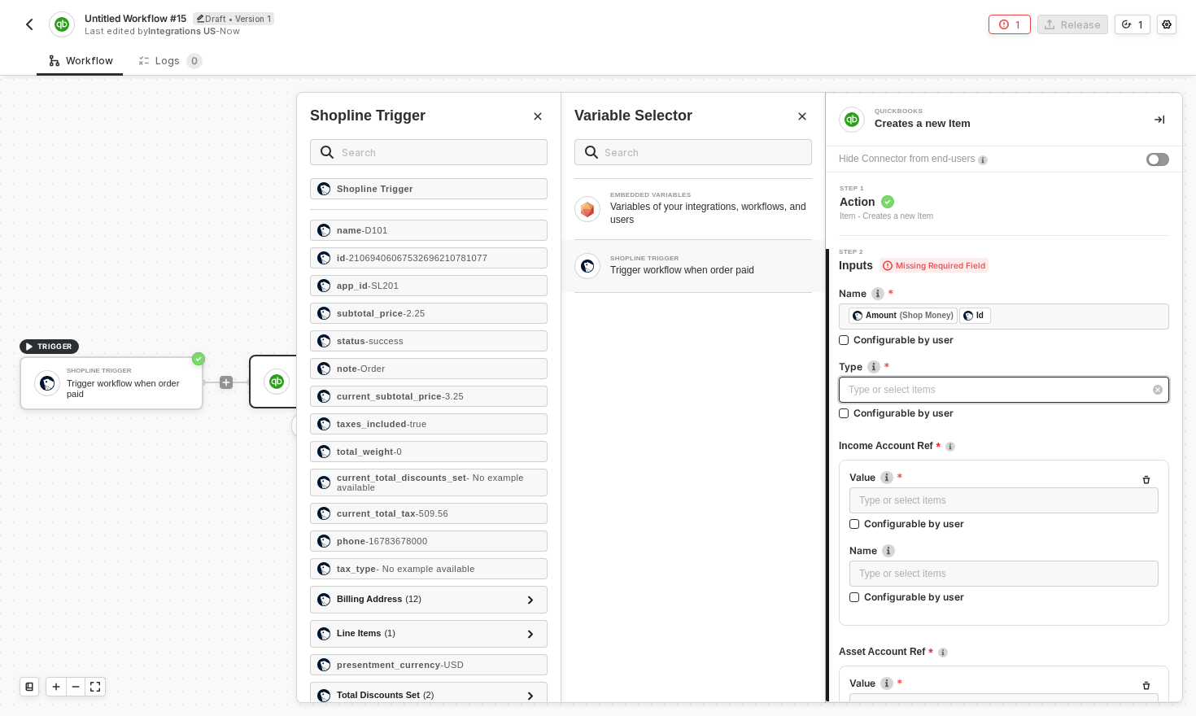
click at [1006, 394] on div "Type or select items ﻿" at bounding box center [996, 389] width 295 height 15
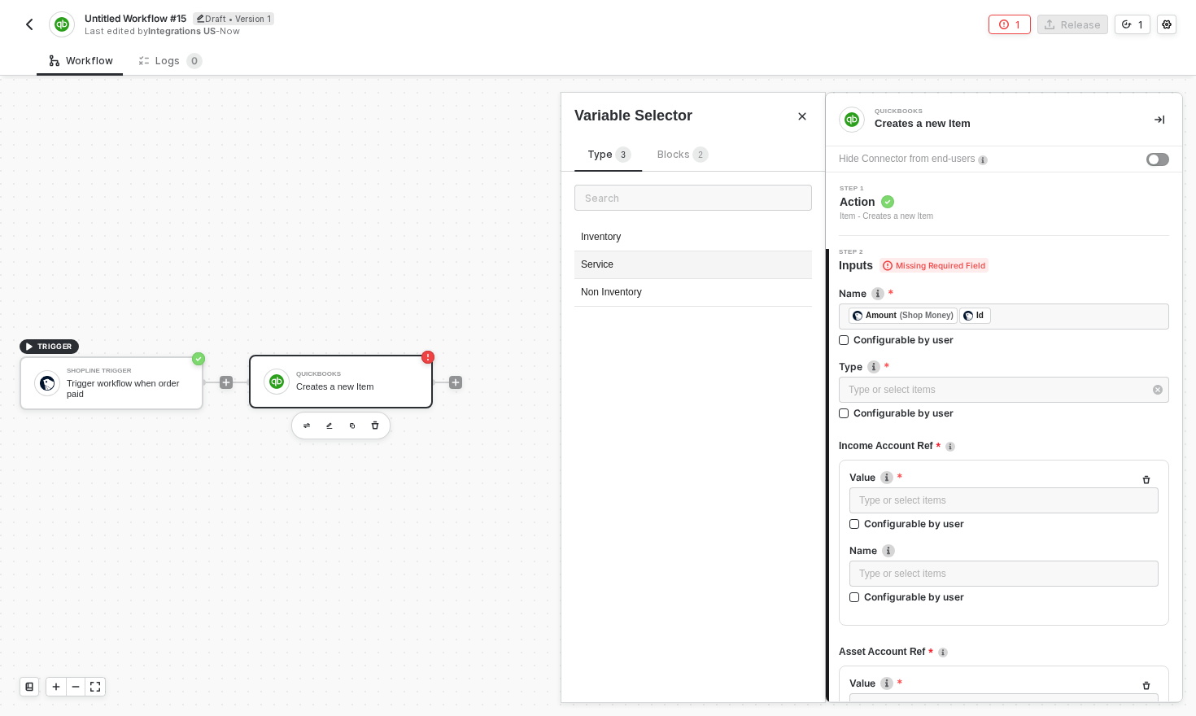
click at [617, 270] on div "Service" at bounding box center [693, 265] width 238 height 28
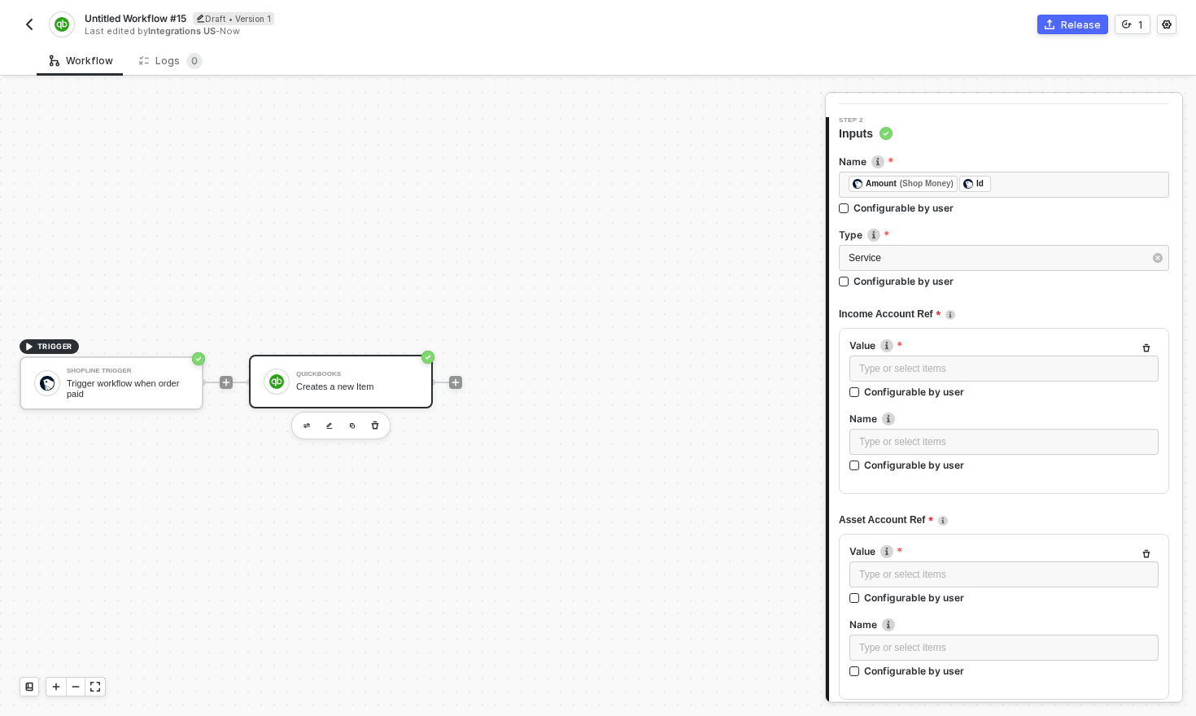
scroll to position [135, 0]
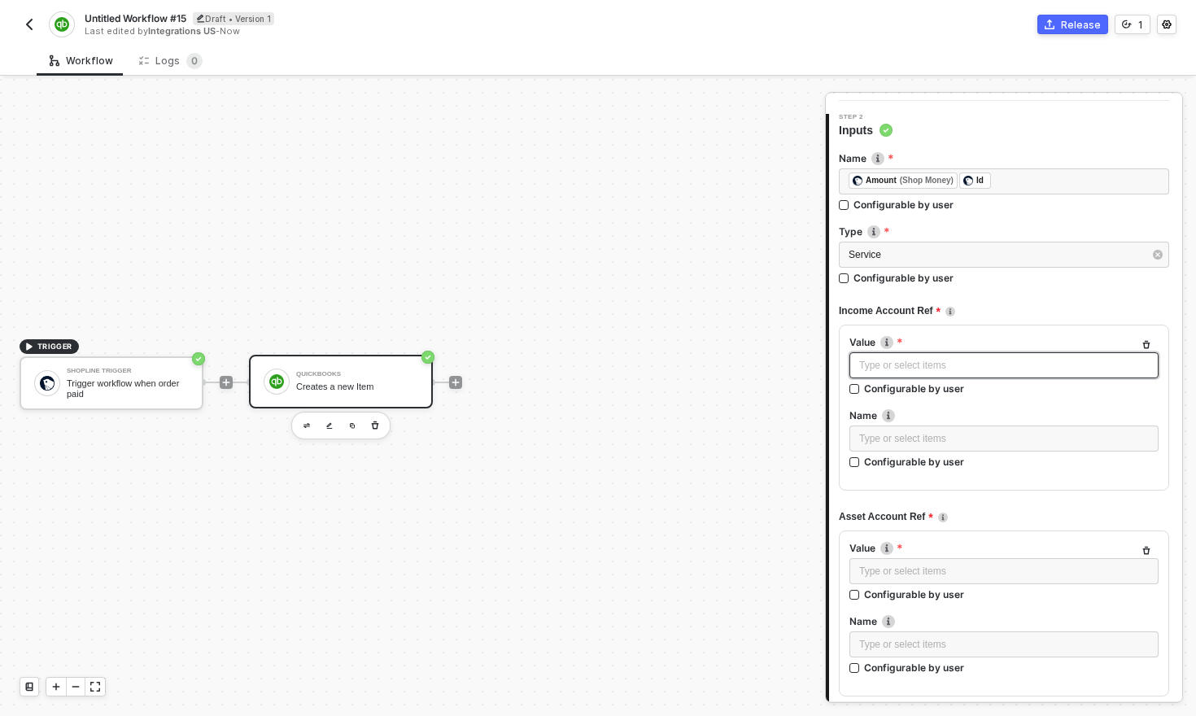
click at [916, 363] on div "Type or select items ﻿" at bounding box center [1004, 365] width 290 height 15
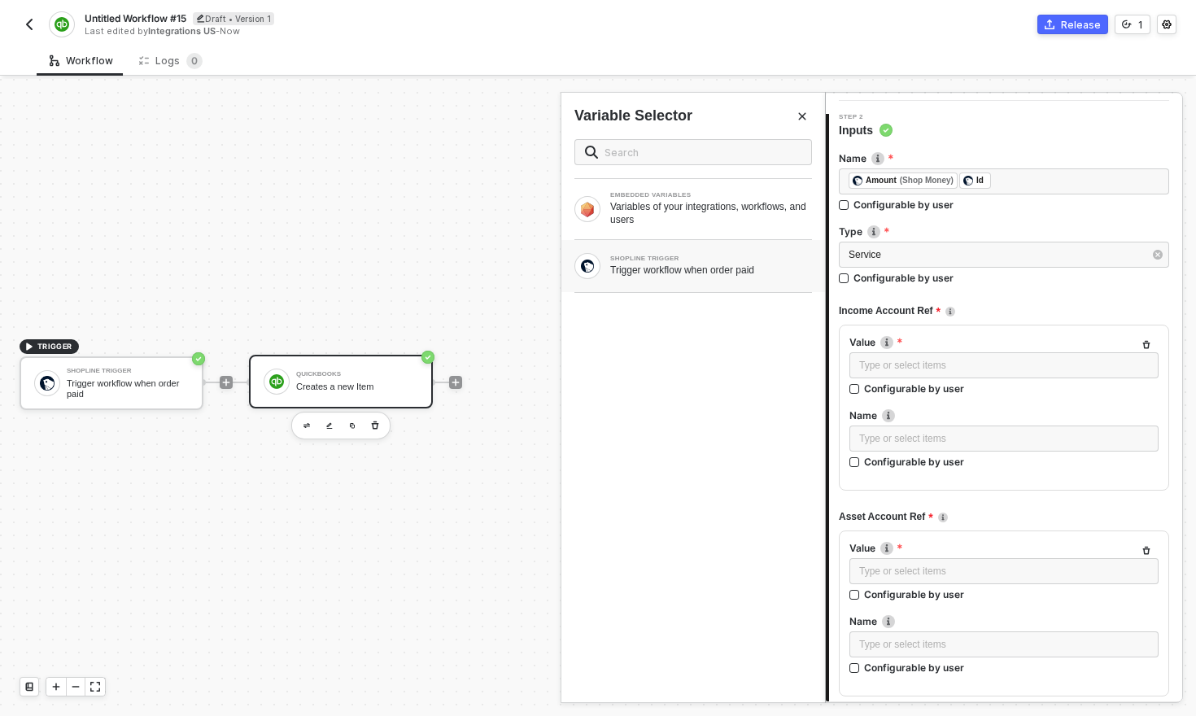
click at [704, 272] on div "Trigger workflow when order paid" at bounding box center [711, 270] width 202 height 13
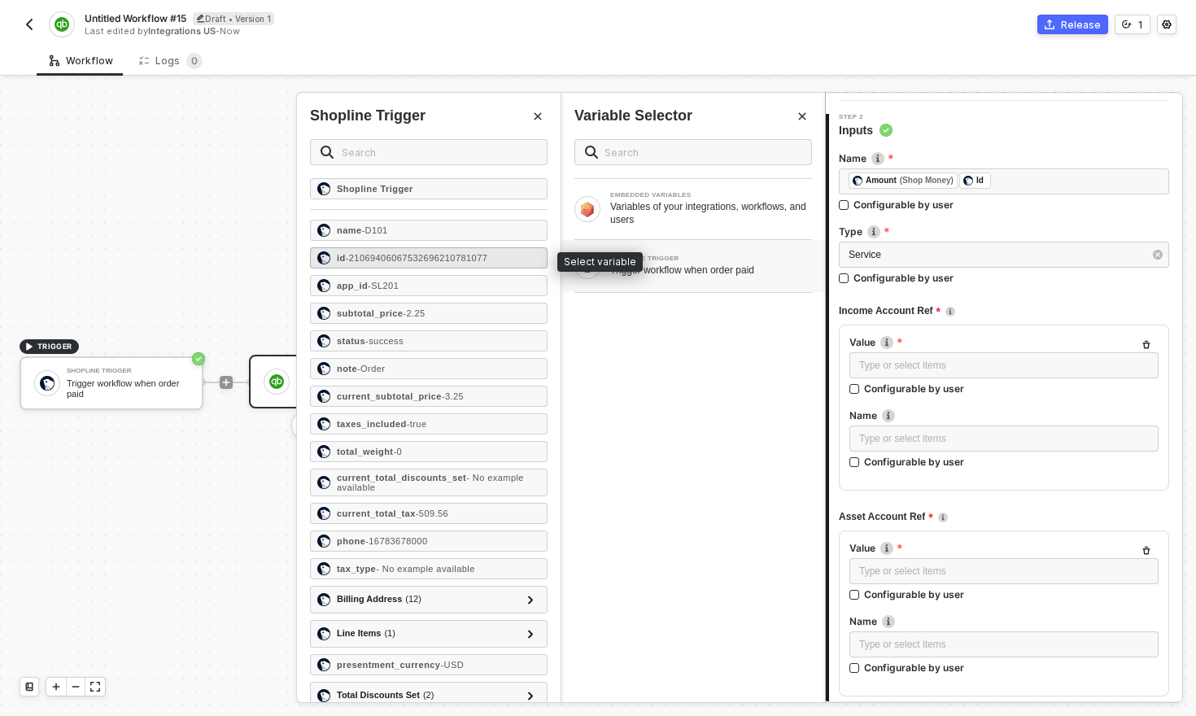
click at [424, 253] on span "- 21069406067532696210781077" at bounding box center [417, 258] width 142 height 10
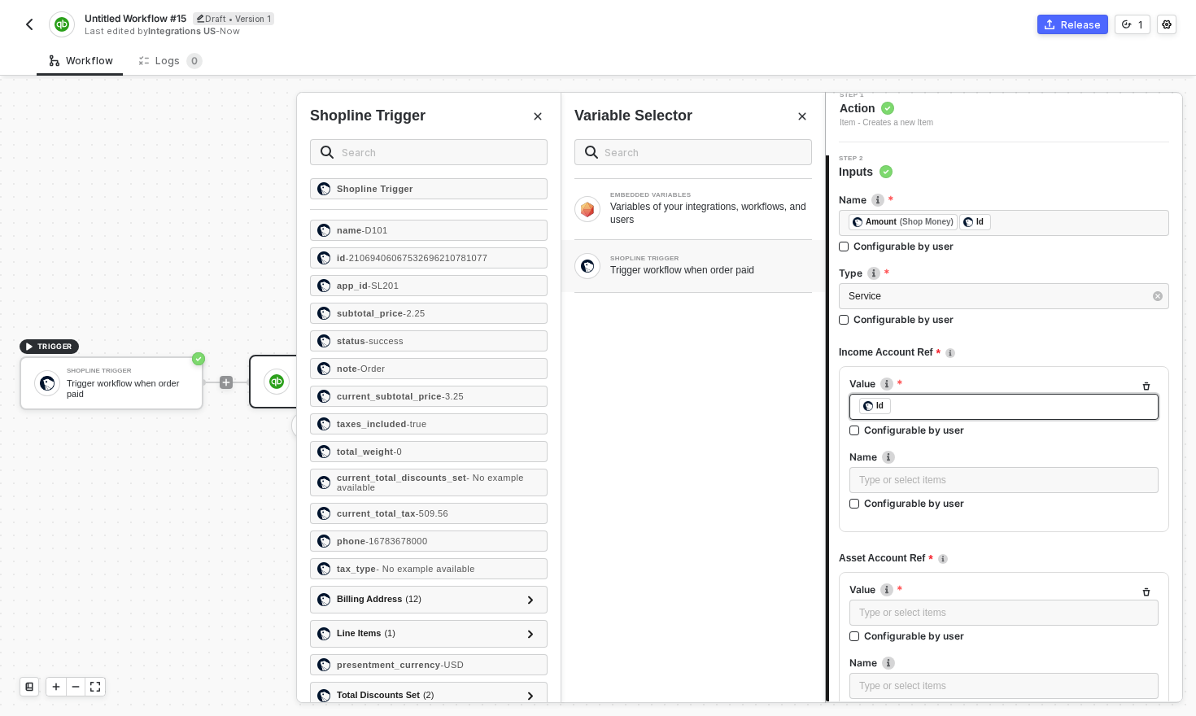
scroll to position [69, 0]
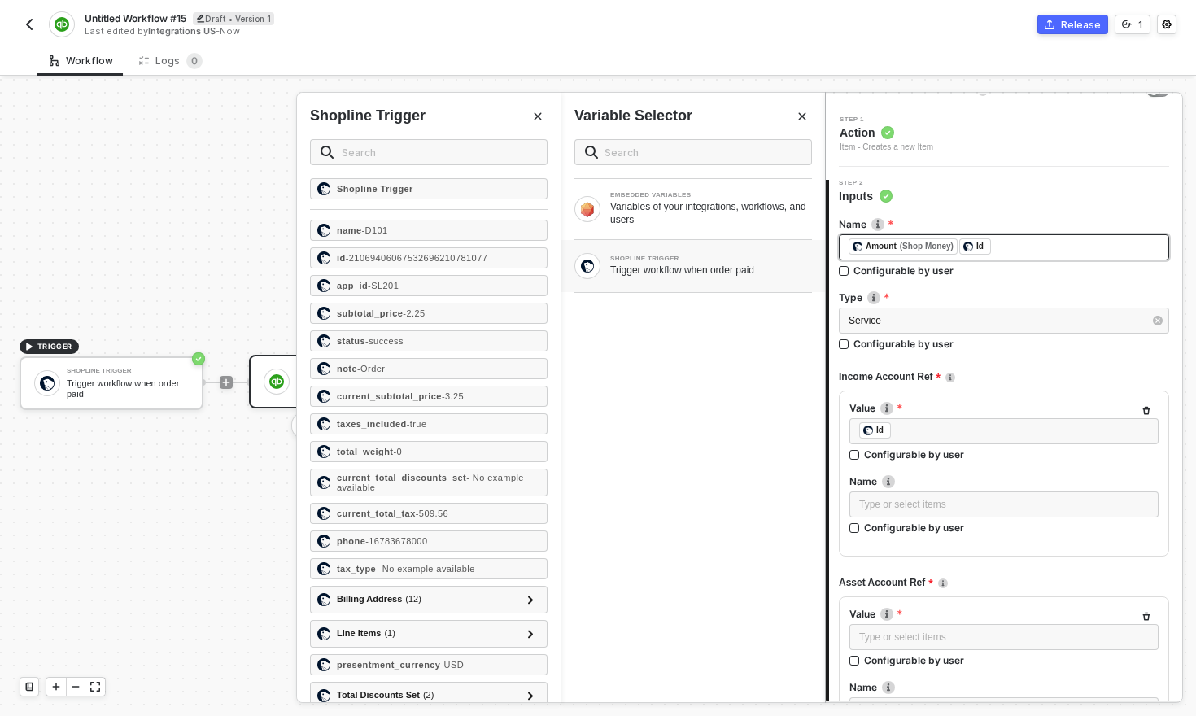
click at [1021, 251] on div "﻿ ﻿ Amount (Shop Money) ﻿ ﻿ Id ﻿" at bounding box center [1004, 247] width 311 height 18
click at [1004, 245] on div "﻿ ﻿ Amount (Shop Money) ﻿ ﻿ Id ﻿" at bounding box center [1004, 247] width 311 height 18
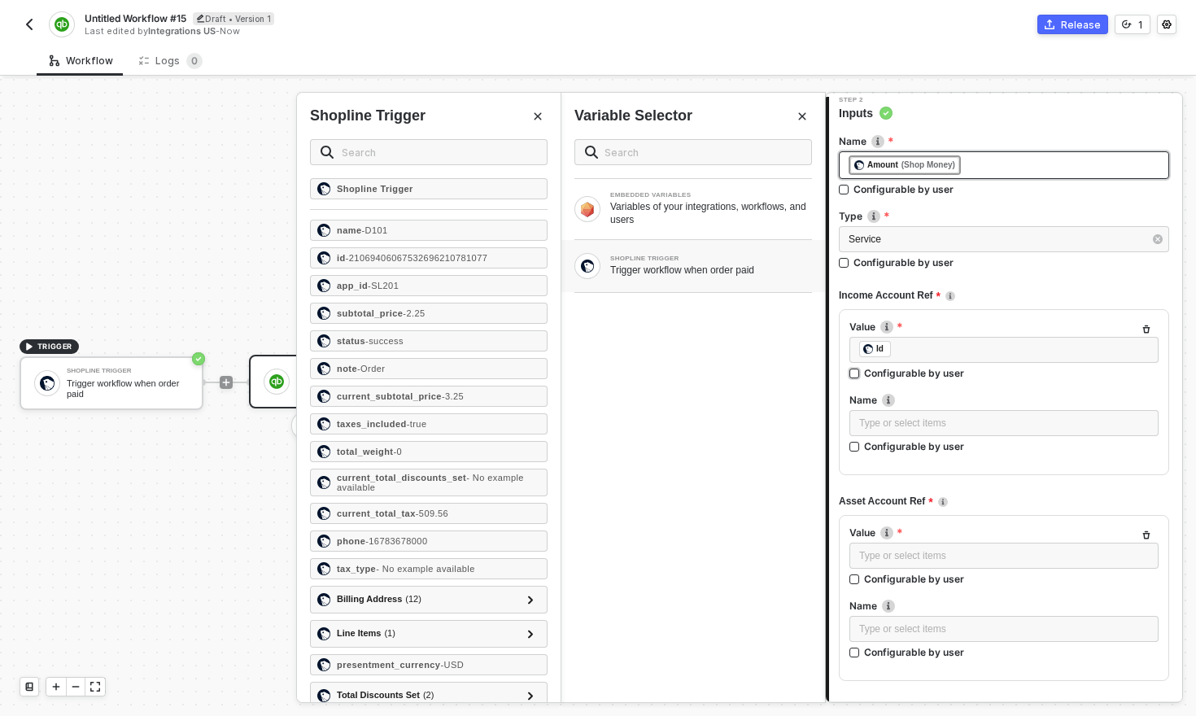
scroll to position [155, 0]
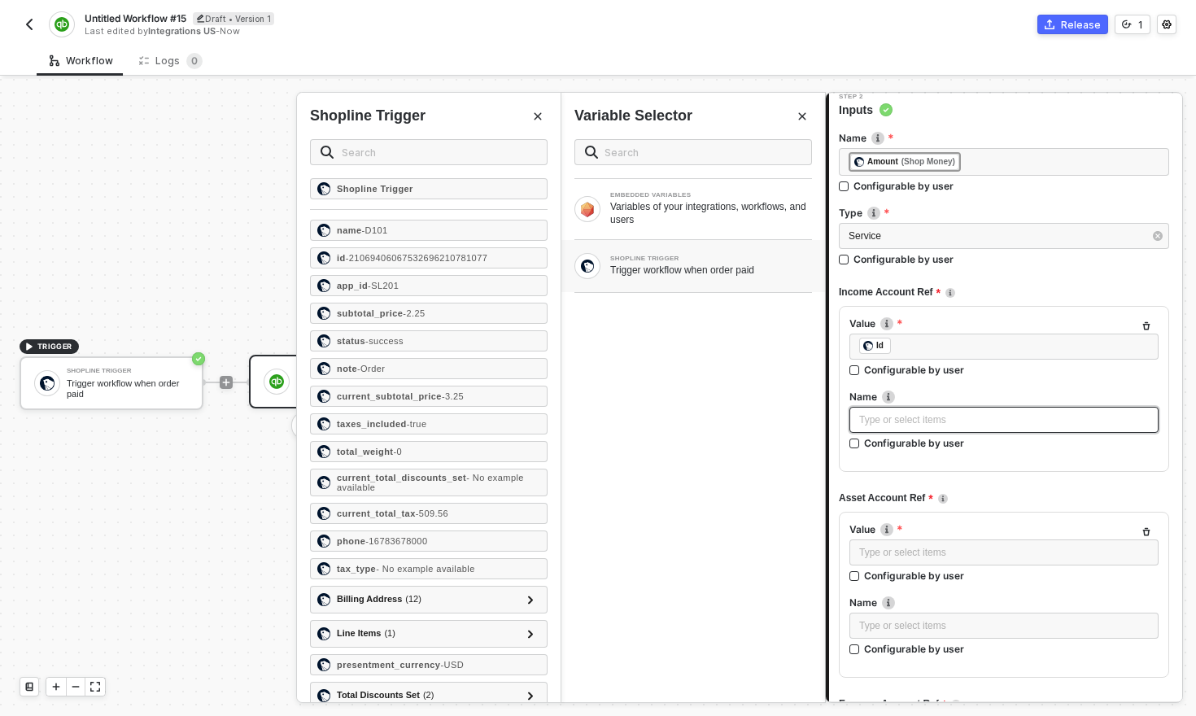
click at [927, 419] on div "Type or select items ﻿" at bounding box center [1004, 419] width 290 height 15
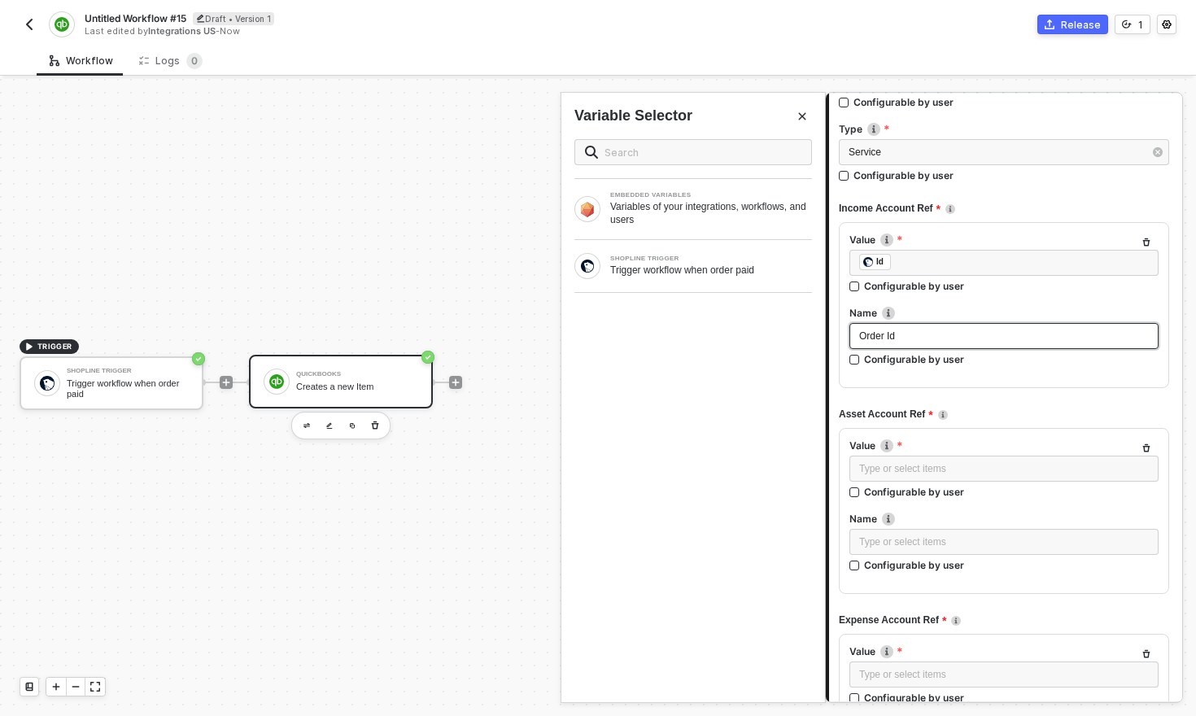
scroll to position [252, 0]
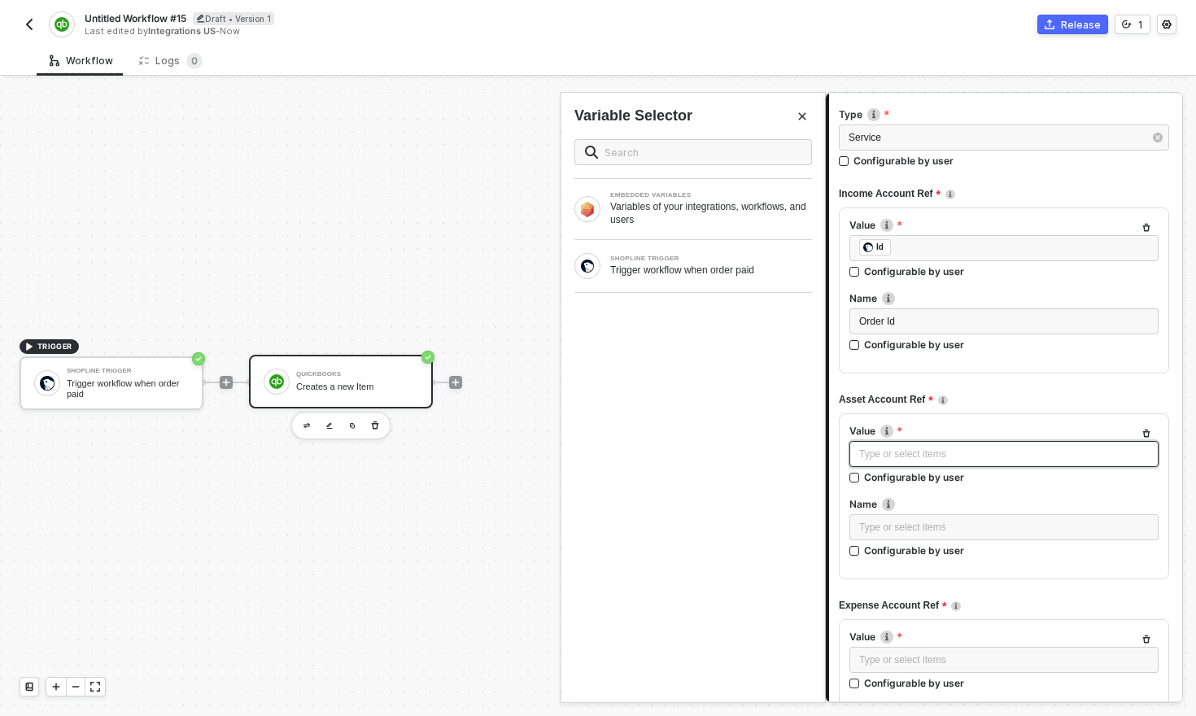
click at [967, 447] on div "Type or select items ﻿" at bounding box center [1004, 454] width 290 height 15
click at [650, 272] on div "Trigger workflow when order paid" at bounding box center [711, 270] width 202 height 13
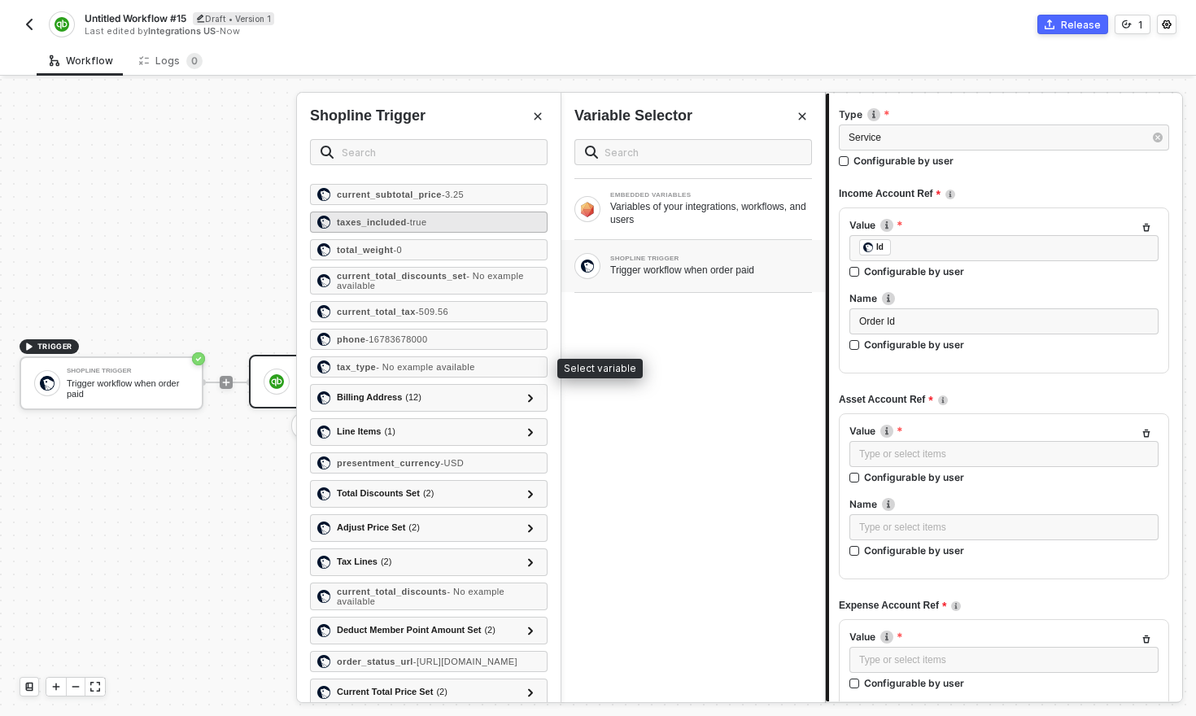
scroll to position [208, 0]
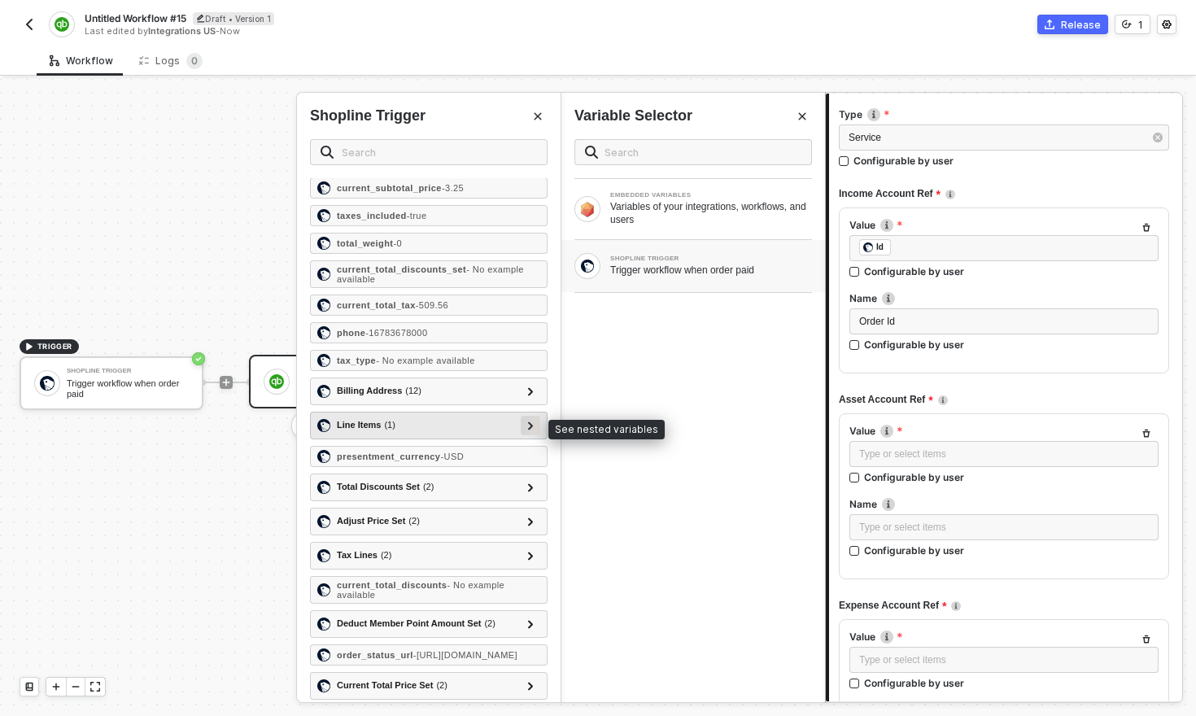
click at [528, 429] on icon at bounding box center [531, 425] width 6 height 8
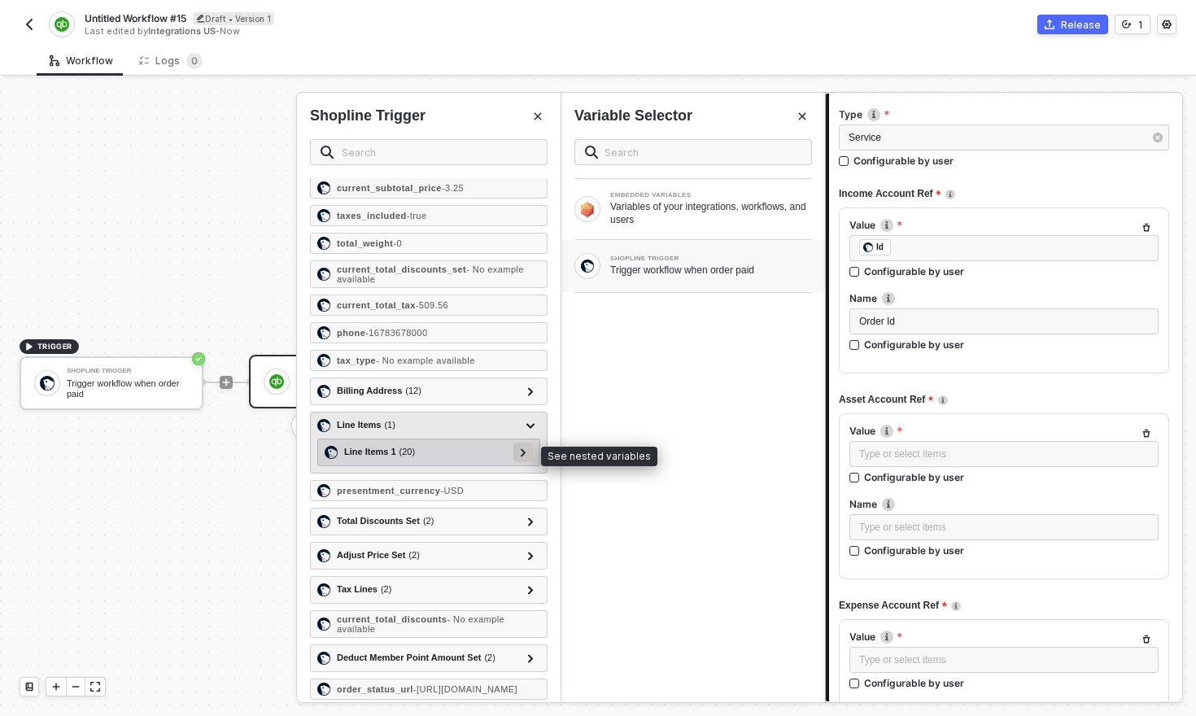
click at [526, 454] on icon at bounding box center [524, 452] width 6 height 8
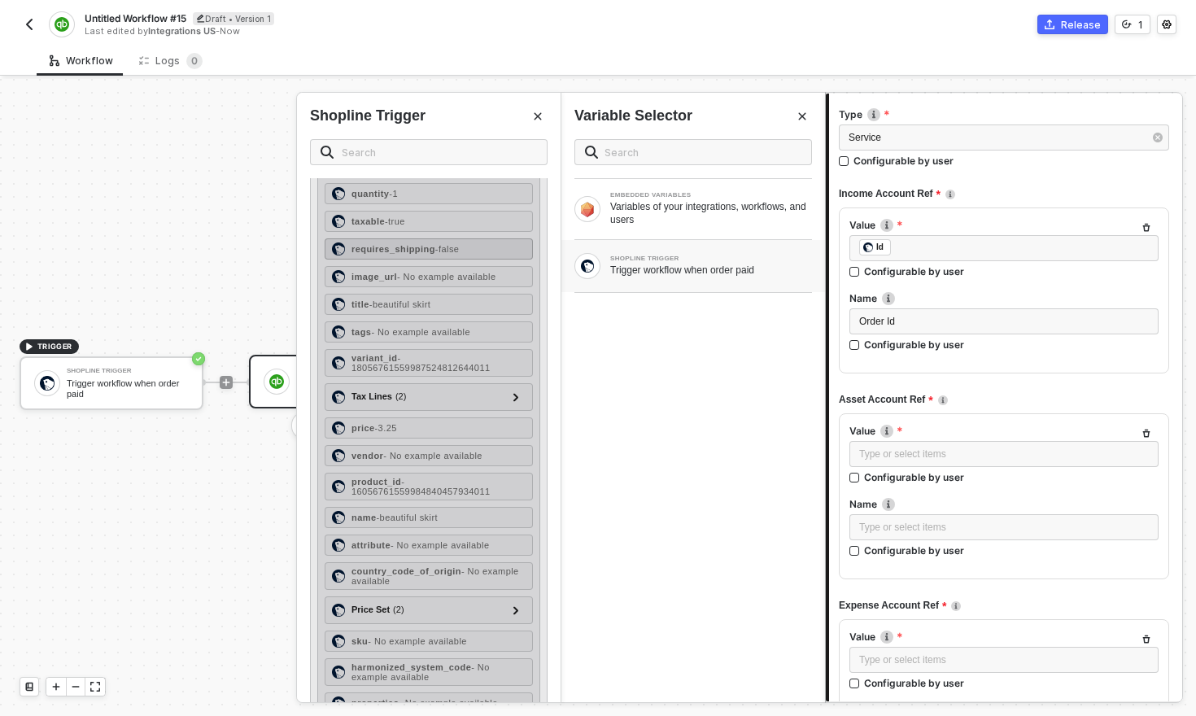
scroll to position [526, 0]
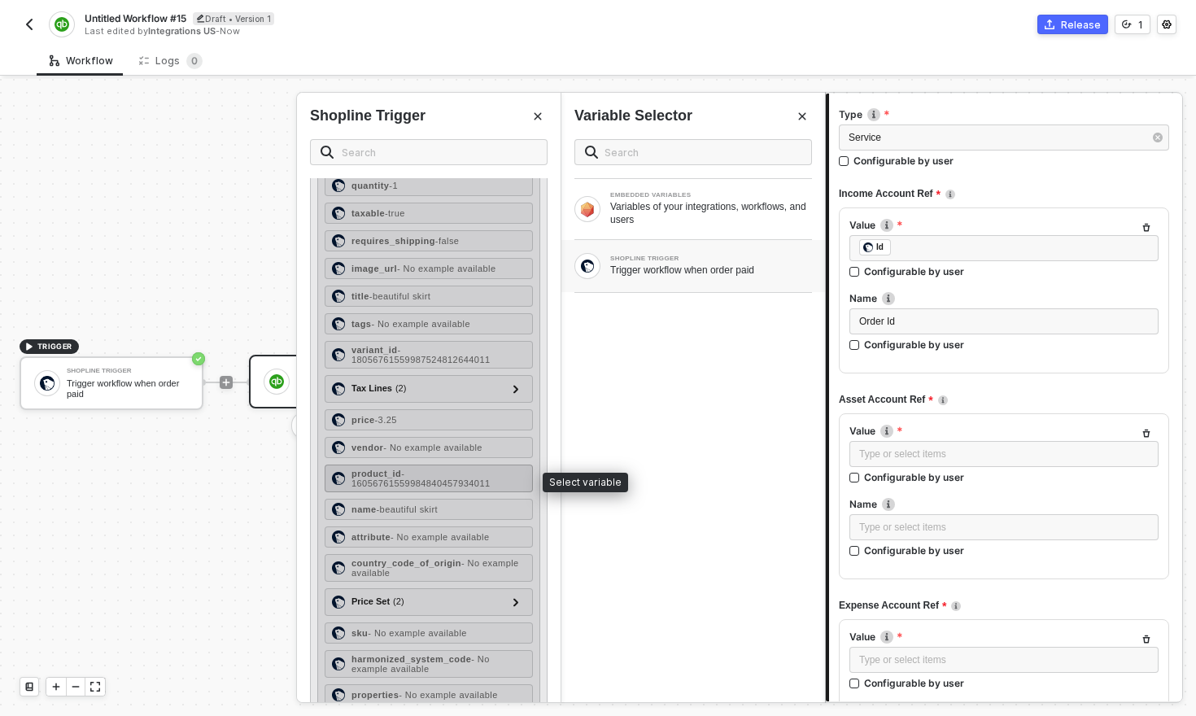
click at [409, 481] on span "- 16056761559984840457934011" at bounding box center [420, 479] width 139 height 20
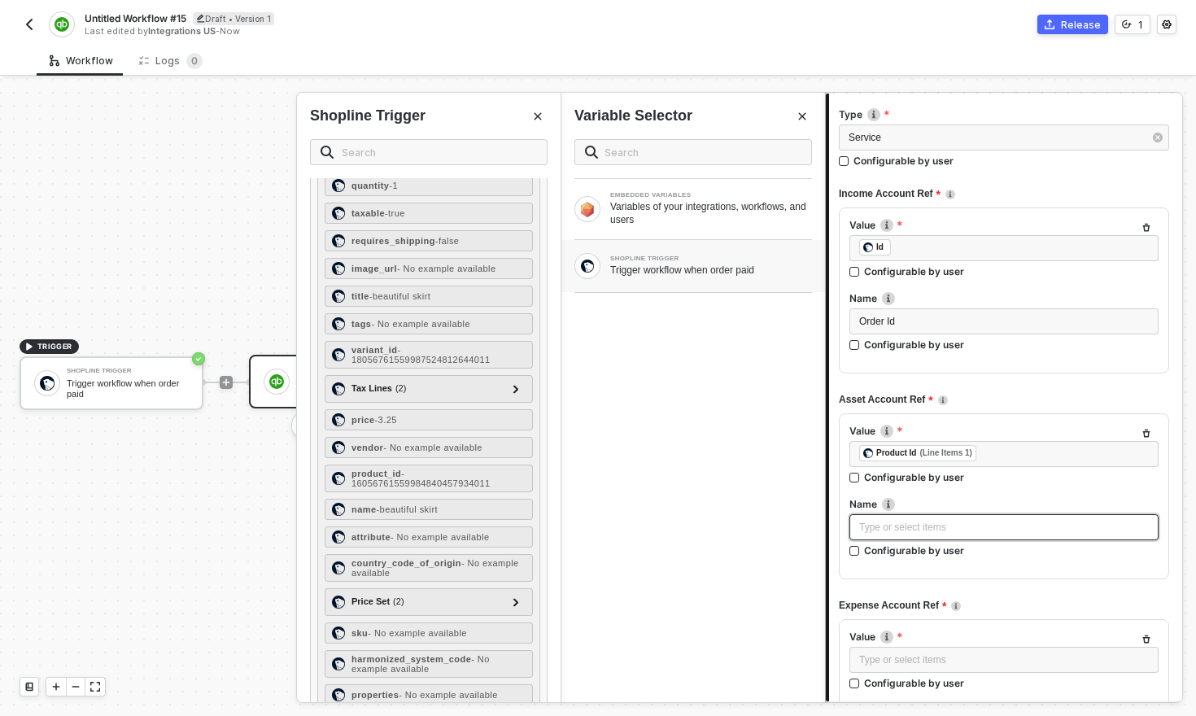
click at [942, 532] on div "Type or select items ﻿" at bounding box center [1004, 527] width 290 height 15
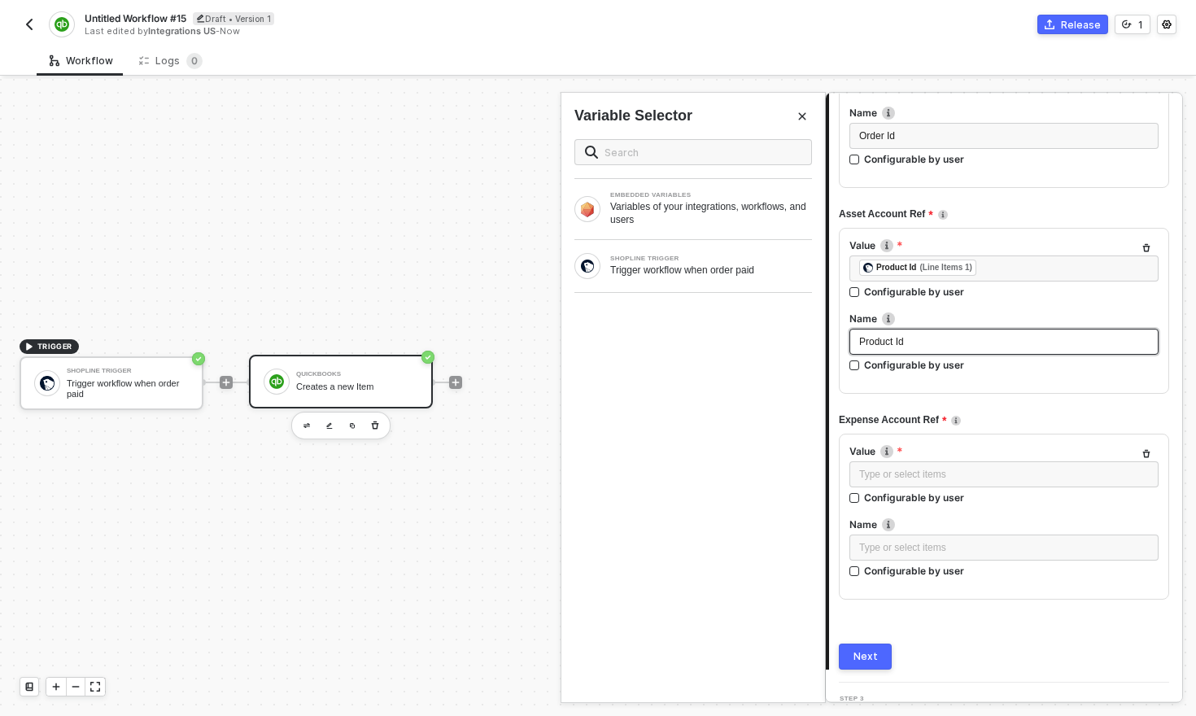
scroll to position [469, 0]
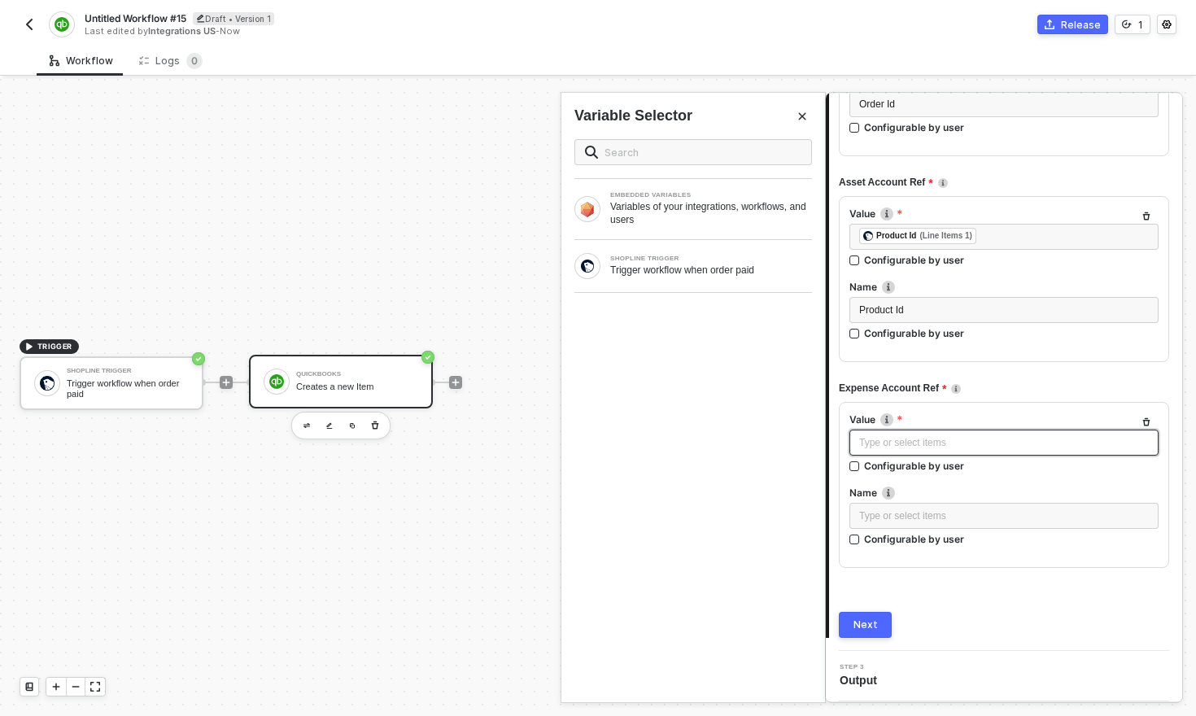
click at [1003, 445] on div "Type or select items ﻿" at bounding box center [1004, 442] width 290 height 15
click at [689, 276] on div "Trigger workflow when order paid" at bounding box center [711, 270] width 202 height 13
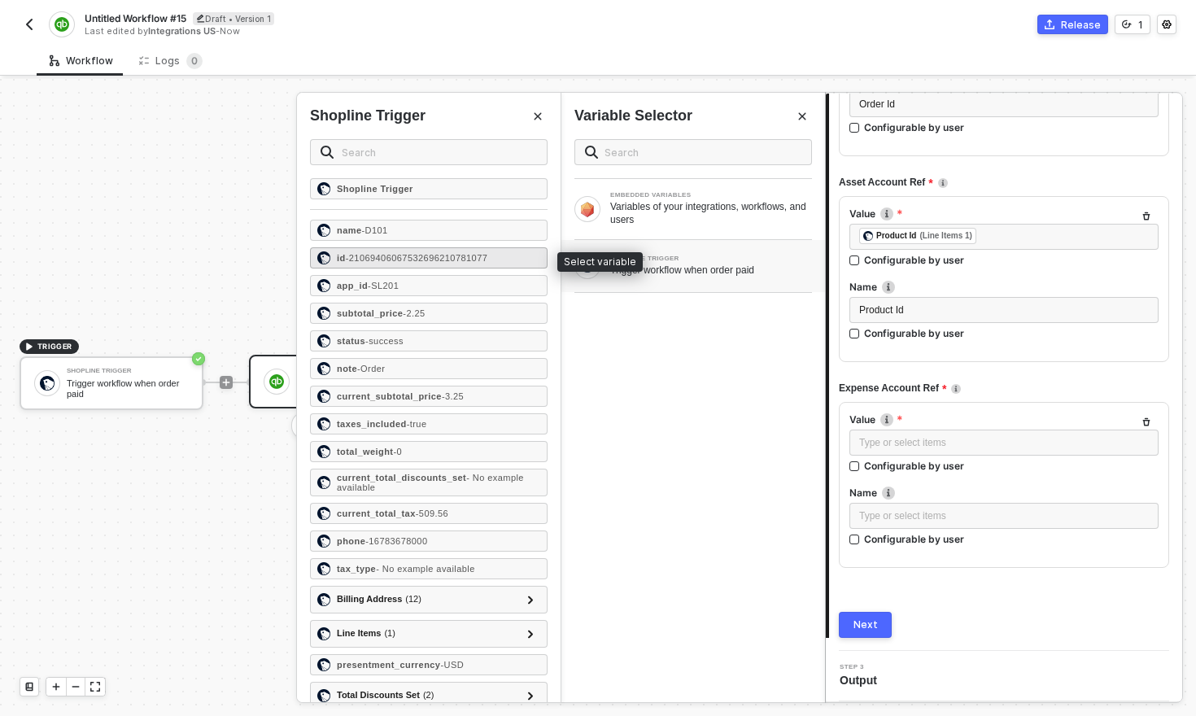
click at [367, 256] on span "- 21069406067532696210781077" at bounding box center [417, 258] width 142 height 10
click at [932, 513] on div "Type or select items ﻿" at bounding box center [1004, 515] width 290 height 15
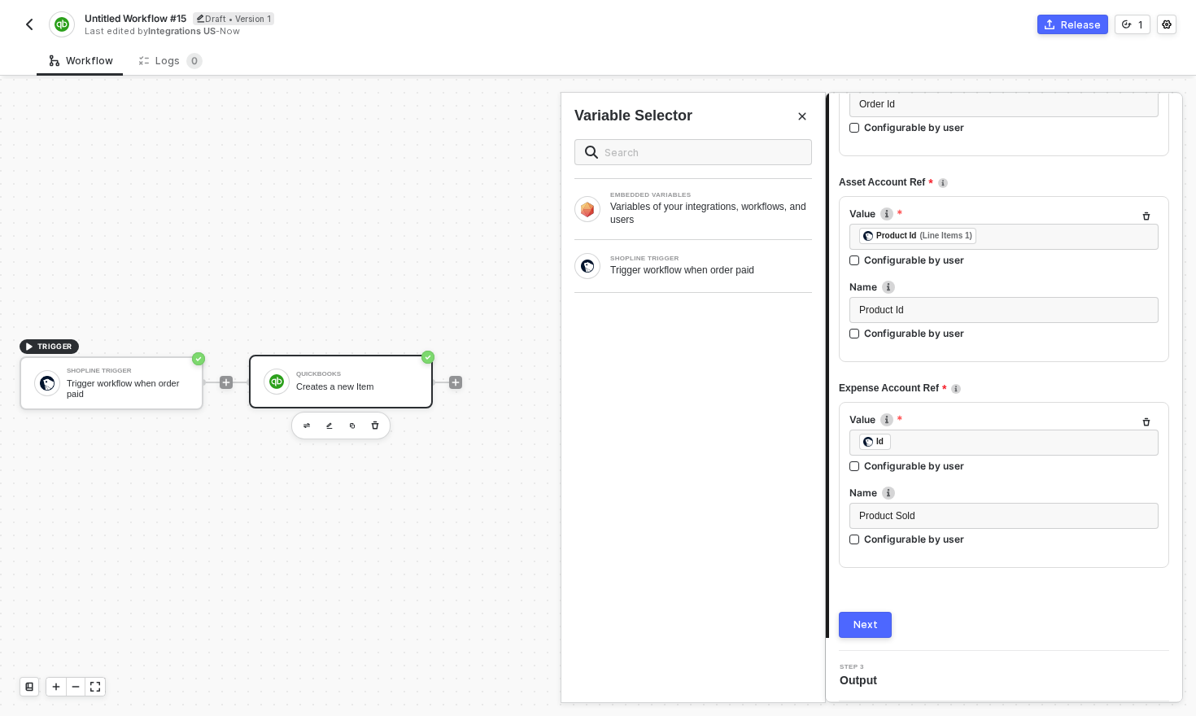
click at [879, 626] on button "Next" at bounding box center [865, 625] width 53 height 26
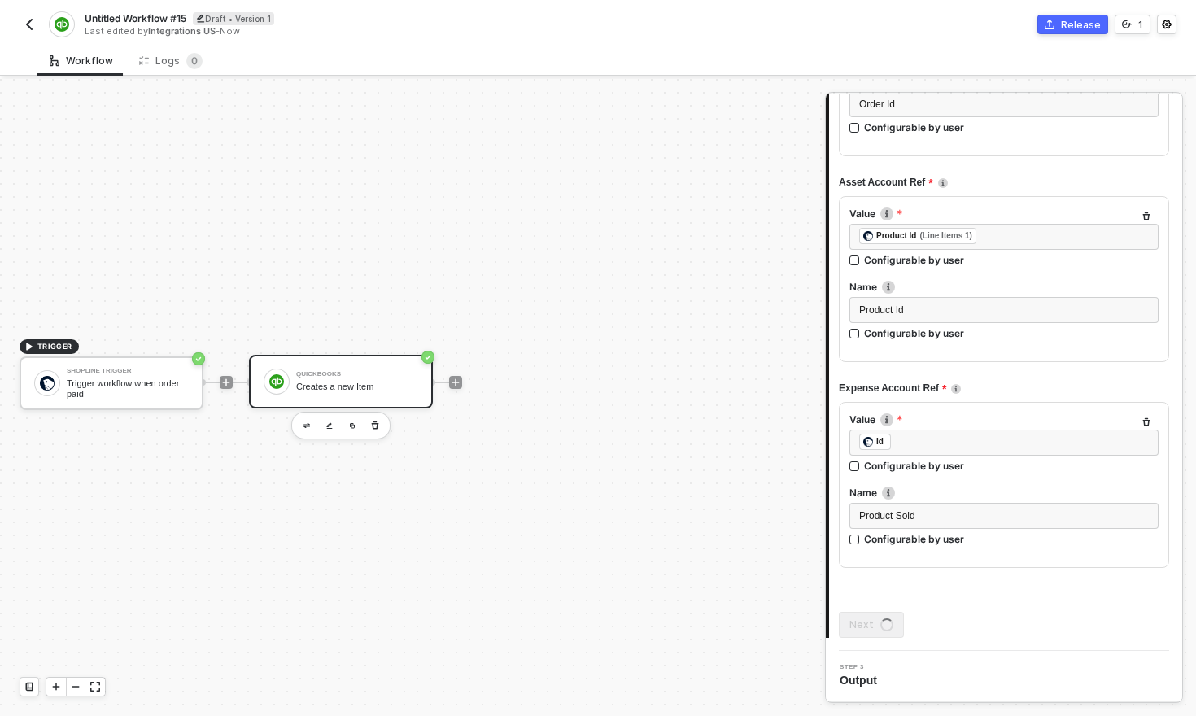
scroll to position [0, 0]
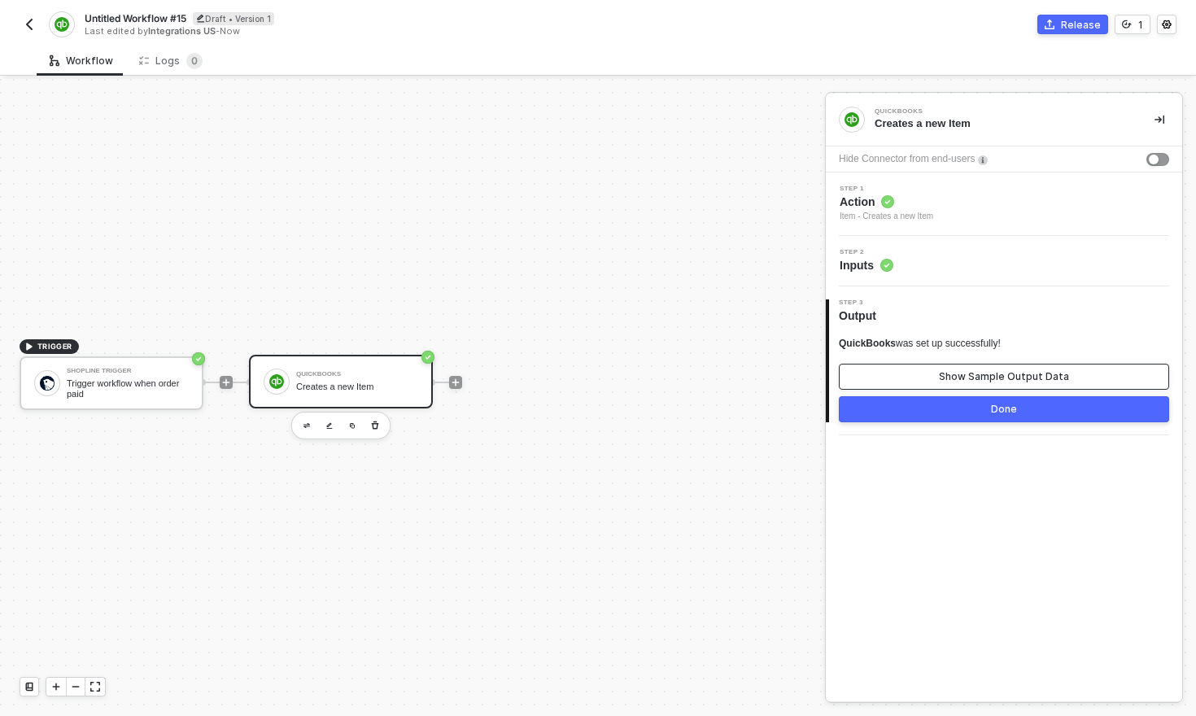
click at [981, 380] on div "Show Sample Output Data" at bounding box center [1004, 376] width 130 height 13
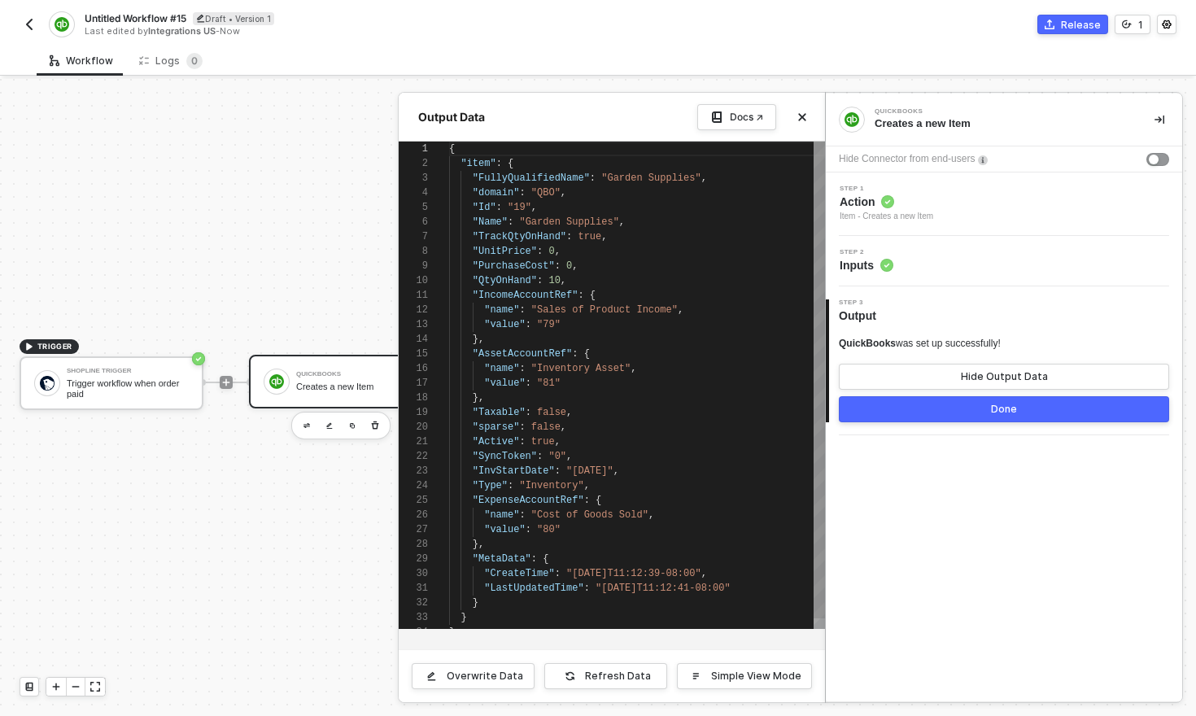
scroll to position [146, 0]
click at [1015, 402] on button "Done" at bounding box center [1004, 409] width 330 height 26
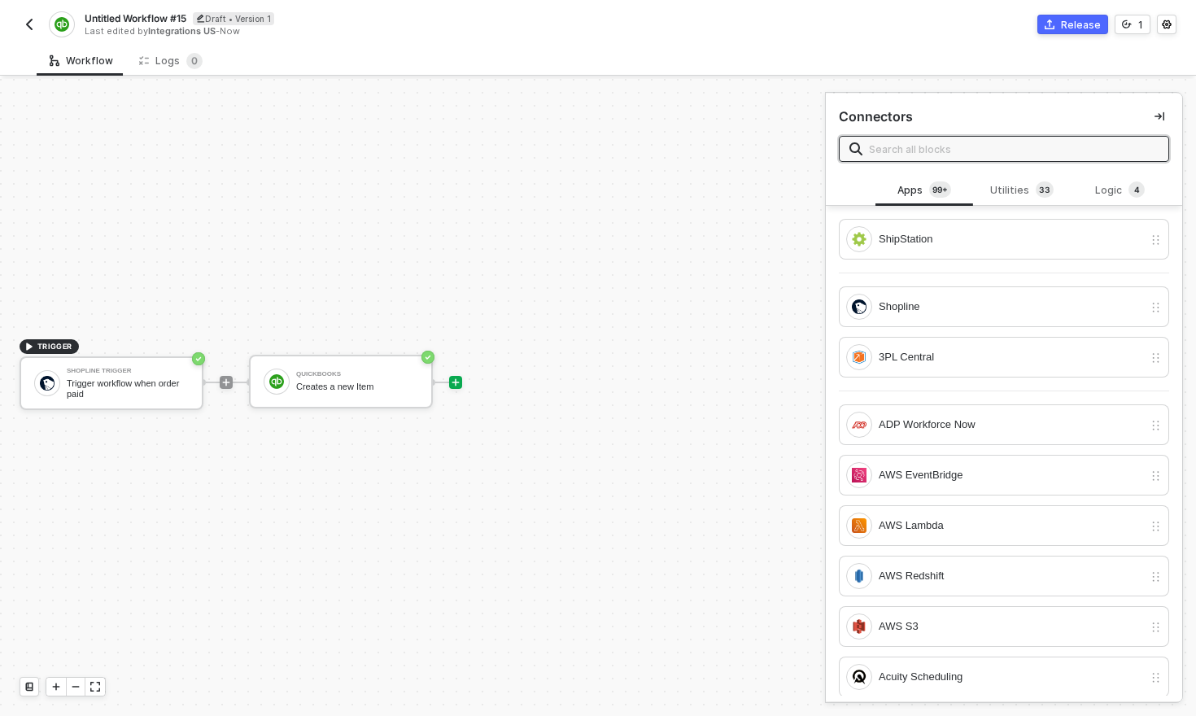
click at [731, 248] on div "TRIGGER Shopline Trigger Trigger workflow when order paid QuickBooks Creates a …" at bounding box center [408, 382] width 817 height 667
click at [31, 23] on img "button" at bounding box center [29, 24] width 13 height 13
